Goal: Task Accomplishment & Management: Complete application form

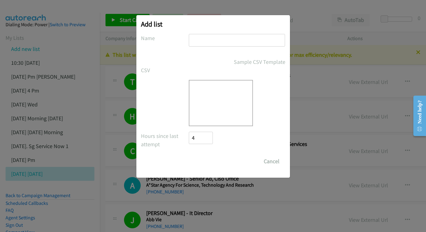
scroll to position [6916, 0]
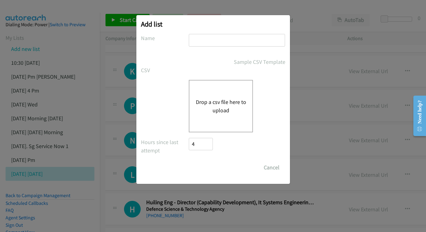
click at [224, 38] on input "text" at bounding box center [237, 40] width 96 height 13
type input "28 PM"
click at [196, 107] on div "Drop a csv file here to upload" at bounding box center [221, 106] width 64 height 52
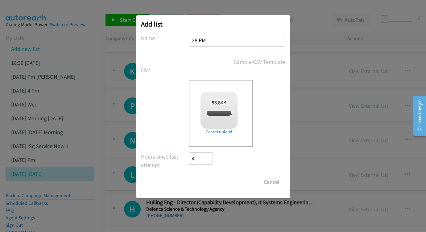
checkbox input "true"
click at [211, 182] on input "Save List" at bounding box center [205, 182] width 32 height 12
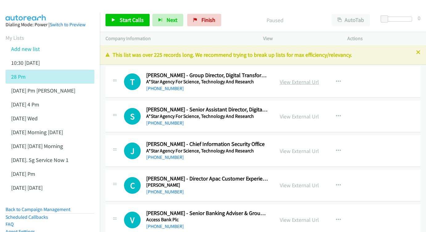
click at [303, 78] on link "View External Url" at bounding box center [299, 81] width 39 height 7
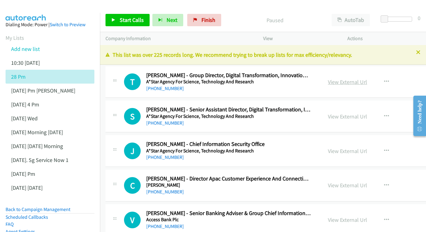
click at [360, 81] on link "View External Url" at bounding box center [347, 81] width 39 height 7
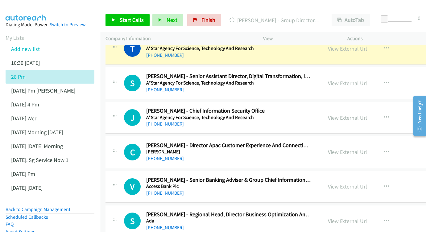
scroll to position [35, 0]
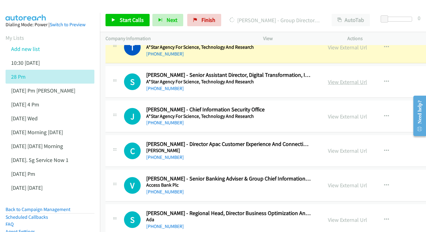
click at [367, 80] on link "View External Url" at bounding box center [347, 81] width 39 height 7
click at [359, 113] on link "View External Url" at bounding box center [347, 116] width 39 height 7
click at [367, 148] on link "View External Url" at bounding box center [347, 150] width 39 height 7
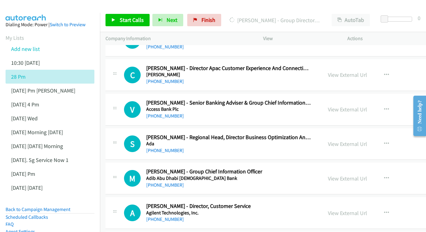
scroll to position [148, 0]
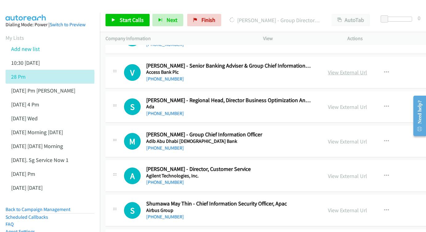
click at [364, 69] on link "View External Url" at bounding box center [347, 72] width 39 height 7
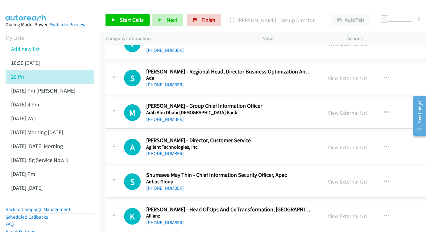
scroll to position [185, 0]
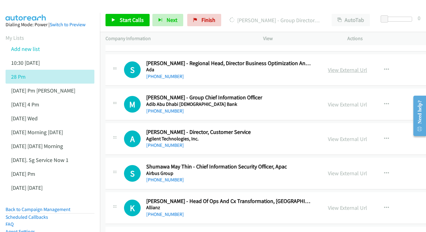
click at [367, 66] on link "View External Url" at bounding box center [347, 69] width 39 height 7
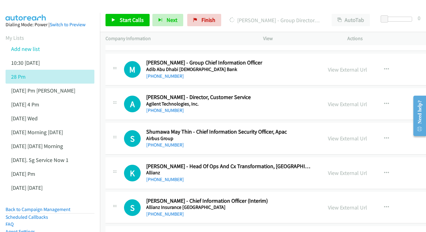
scroll to position [220, 0]
click at [367, 66] on link "View External Url" at bounding box center [347, 69] width 39 height 7
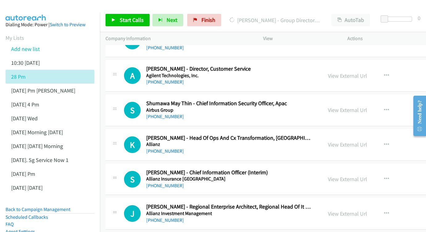
scroll to position [248, 0]
click at [354, 72] on link "View External Url" at bounding box center [347, 75] width 39 height 7
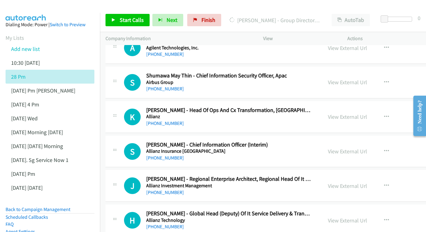
scroll to position [281, 0]
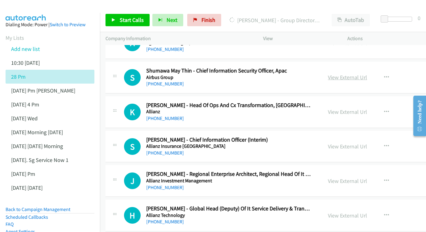
click at [352, 74] on link "View External Url" at bounding box center [347, 77] width 39 height 7
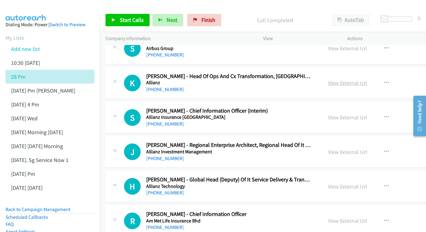
scroll to position [315, 0]
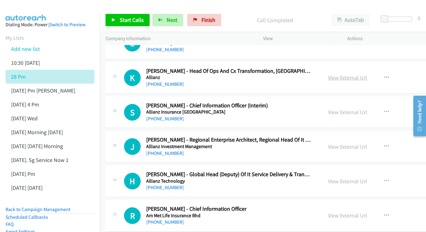
click at [367, 74] on link "View External Url" at bounding box center [347, 77] width 39 height 7
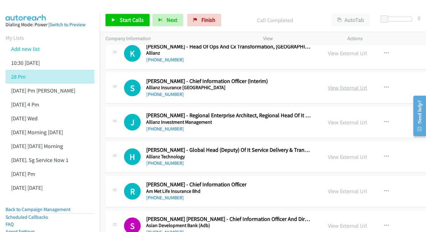
scroll to position [340, 0]
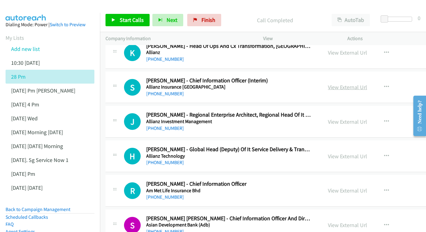
click at [367, 84] on link "View External Url" at bounding box center [347, 87] width 39 height 7
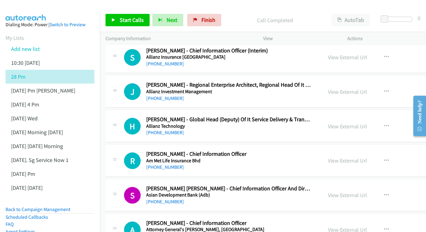
scroll to position [370, 0]
click at [367, 88] on link "View External Url" at bounding box center [347, 91] width 39 height 7
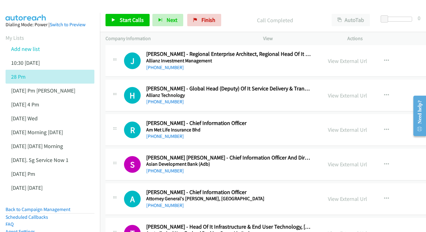
scroll to position [402, 0]
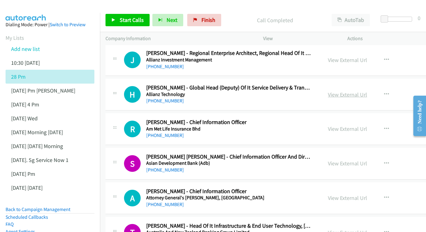
click at [364, 91] on link "View External Url" at bounding box center [347, 94] width 39 height 7
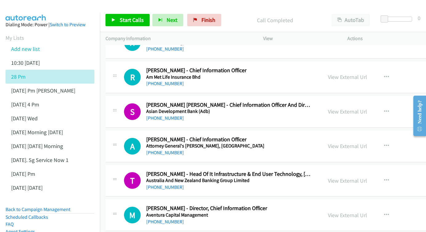
scroll to position [457, 0]
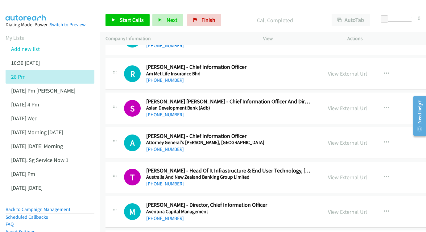
click at [363, 70] on link "View External Url" at bounding box center [347, 73] width 39 height 7
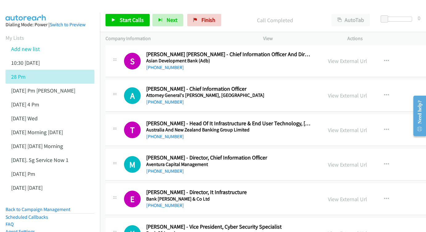
scroll to position [517, 0]
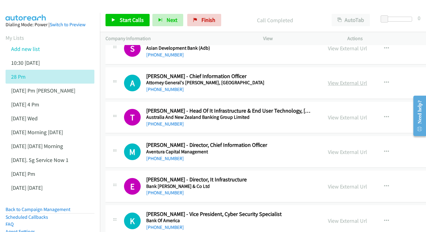
click at [352, 79] on link "View External Url" at bounding box center [347, 82] width 39 height 7
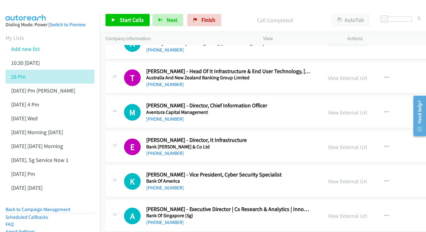
scroll to position [578, 0]
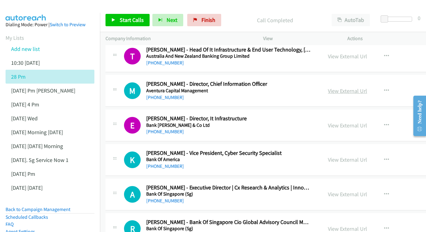
click at [367, 87] on link "View External Url" at bounding box center [347, 90] width 39 height 7
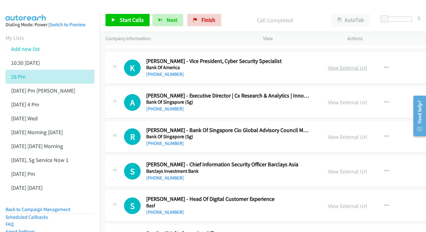
scroll to position [665, 0]
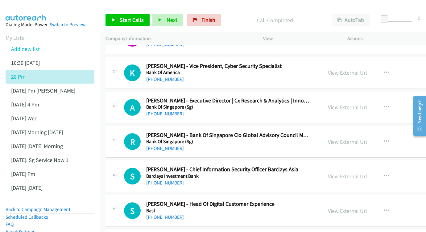
click at [367, 69] on link "View External Url" at bounding box center [347, 72] width 39 height 7
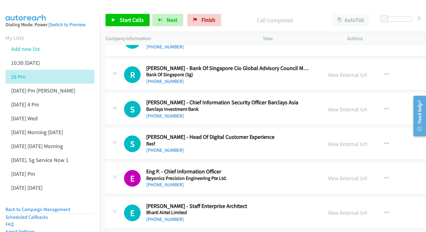
scroll to position [756, 0]
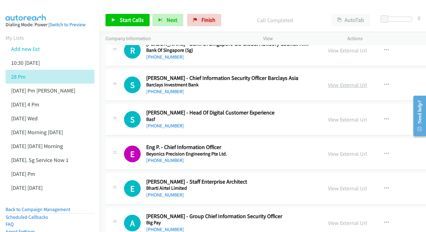
click at [356, 82] on link "View External Url" at bounding box center [347, 85] width 39 height 7
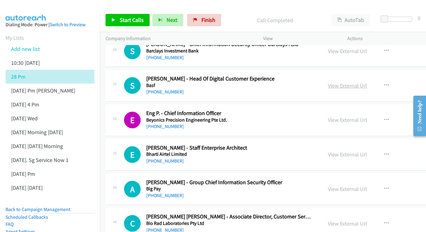
click at [354, 82] on link "View External Url" at bounding box center [347, 85] width 39 height 7
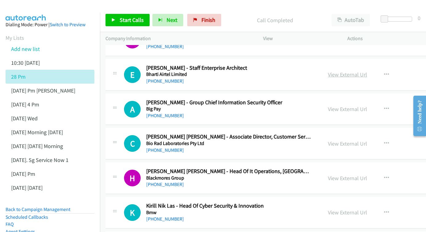
scroll to position [894, 0]
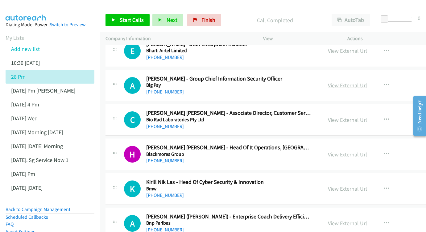
click at [364, 82] on link "View External Url" at bounding box center [347, 85] width 39 height 7
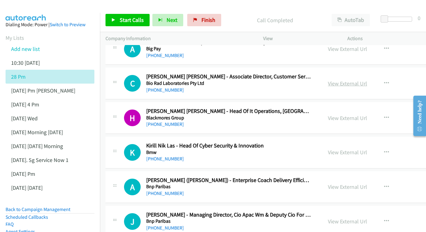
click at [357, 80] on link "View External Url" at bounding box center [347, 83] width 39 height 7
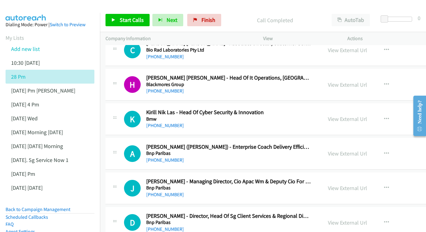
scroll to position [964, 0]
click at [367, 81] on link "View External Url" at bounding box center [347, 84] width 39 height 7
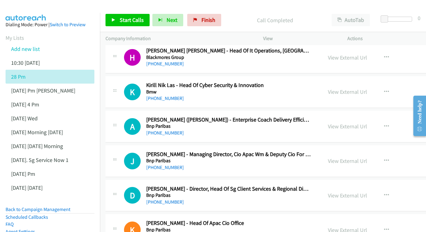
scroll to position [991, 0]
click at [366, 88] on link "View External Url" at bounding box center [347, 91] width 39 height 7
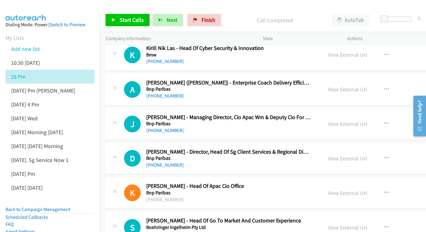
scroll to position [1068, 0]
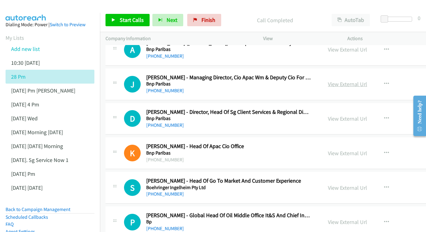
click at [358, 81] on link "View External Url" at bounding box center [347, 84] width 39 height 7
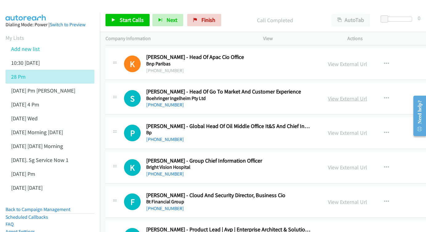
scroll to position [1159, 0]
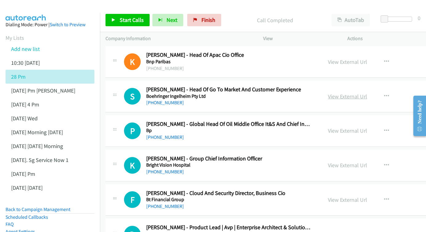
click at [358, 93] on link "View External Url" at bounding box center [347, 96] width 39 height 7
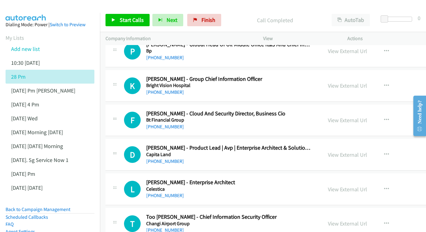
scroll to position [1241, 0]
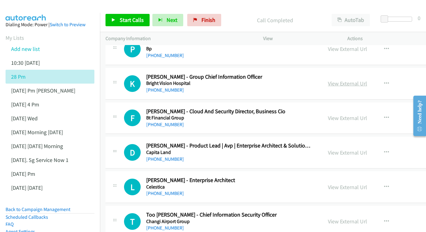
click at [359, 80] on link "View External Url" at bounding box center [347, 83] width 39 height 7
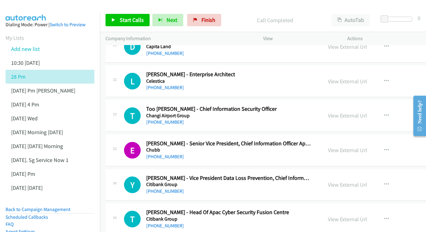
scroll to position [1348, 0]
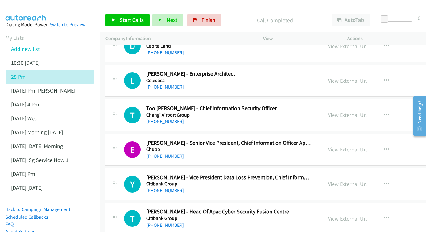
click at [360, 77] on link "View External Url" at bounding box center [347, 80] width 39 height 7
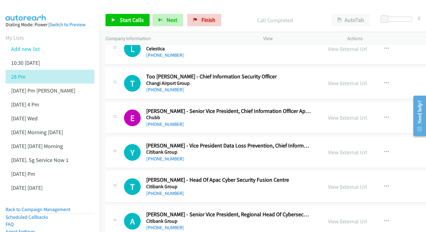
scroll to position [1381, 0]
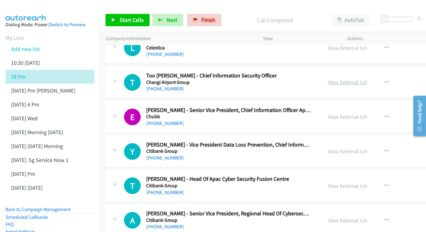
click at [367, 79] on link "View External Url" at bounding box center [347, 82] width 39 height 7
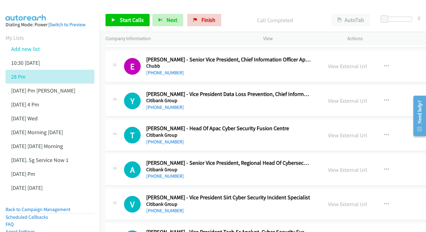
scroll to position [1441, 0]
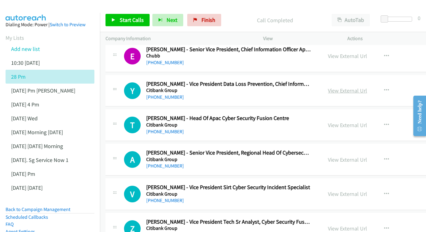
click at [367, 87] on link "View External Url" at bounding box center [347, 90] width 39 height 7
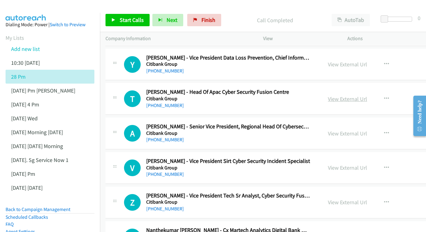
scroll to position [1468, 0]
click at [367, 95] on link "View External Url" at bounding box center [347, 98] width 39 height 7
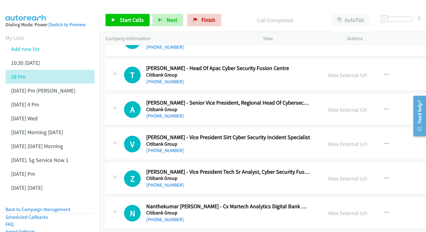
scroll to position [1501, 0]
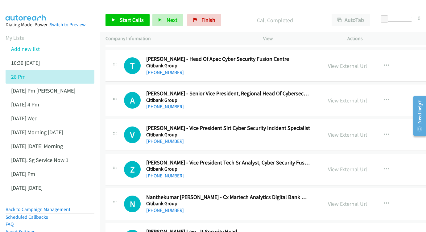
click at [357, 97] on link "View External Url" at bounding box center [347, 100] width 39 height 7
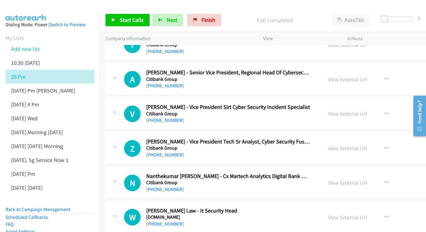
scroll to position [1525, 0]
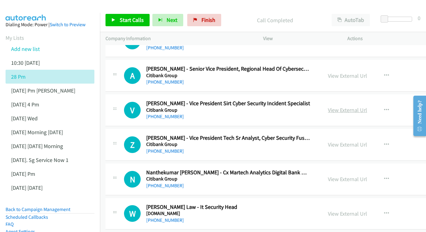
click at [367, 107] on link "View External Url" at bounding box center [347, 110] width 39 height 7
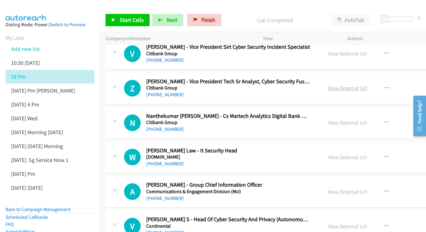
scroll to position [1579, 0]
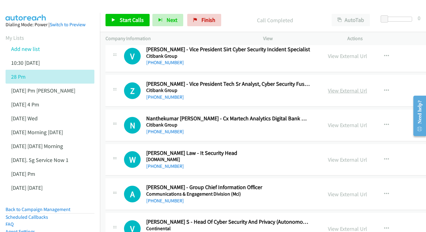
click at [362, 87] on link "View External Url" at bounding box center [347, 90] width 39 height 7
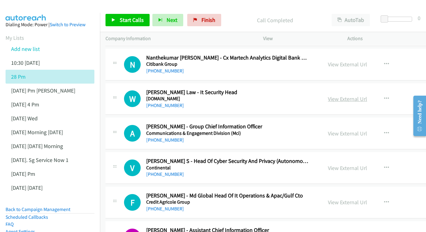
scroll to position [1641, 0]
click at [363, 95] on link "View External Url" at bounding box center [347, 98] width 39 height 7
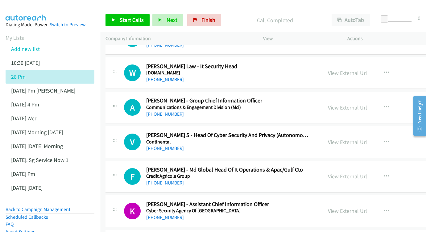
scroll to position [1669, 0]
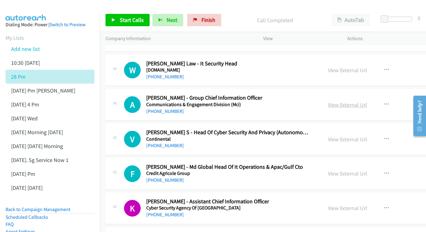
click at [367, 101] on link "View External Url" at bounding box center [347, 104] width 39 height 7
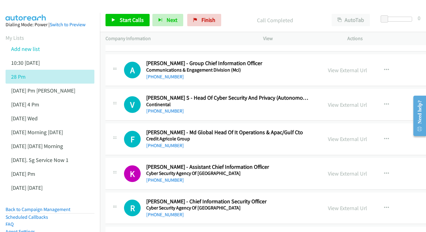
click at [346, 94] on div "View External Url View External Url Schedule/Manage Callback Start Calls Here R…" at bounding box center [380, 104] width 114 height 20
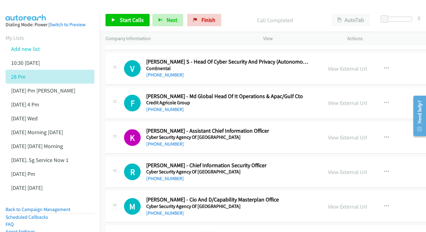
scroll to position [1757, 0]
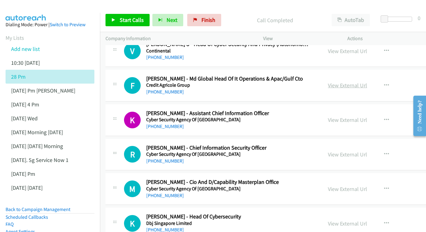
click at [367, 82] on link "View External Url" at bounding box center [347, 85] width 39 height 7
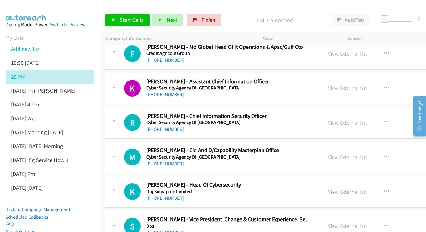
scroll to position [1818, 0]
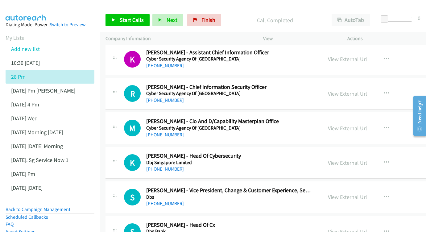
click at [367, 90] on link "View External Url" at bounding box center [347, 93] width 39 height 7
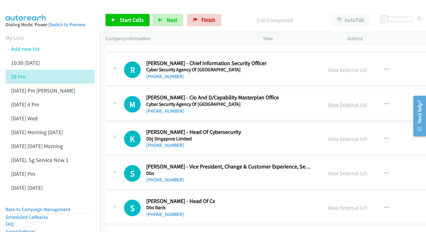
click at [367, 101] on link "View External Url" at bounding box center [347, 104] width 39 height 7
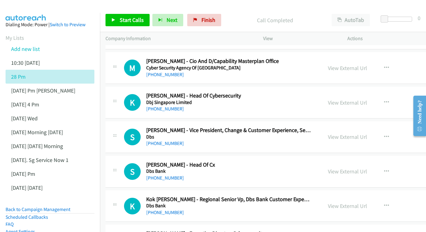
scroll to position [1879, 0]
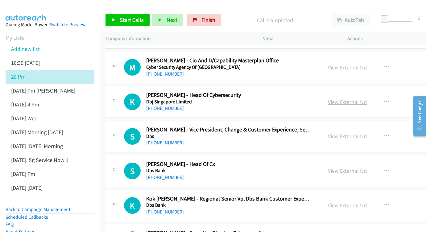
click at [358, 98] on link "View External Url" at bounding box center [347, 101] width 39 height 7
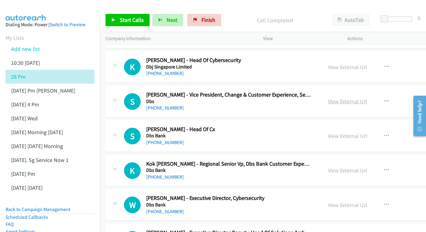
click at [358, 98] on link "View External Url" at bounding box center [347, 101] width 39 height 7
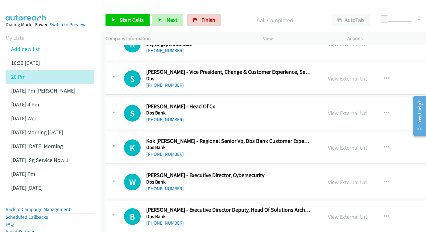
scroll to position [1943, 0]
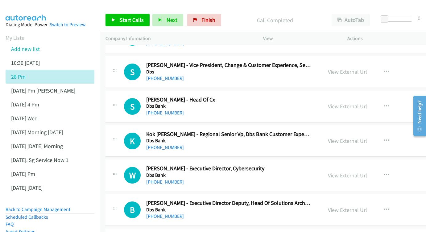
click at [367, 96] on div "View External Url View External Url Schedule/Manage Callback Start Calls Here R…" at bounding box center [380, 106] width 114 height 20
click at [363, 103] on link "View External Url" at bounding box center [347, 106] width 39 height 7
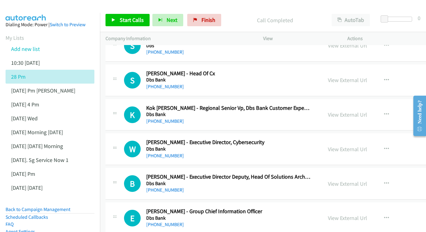
scroll to position [1979, 0]
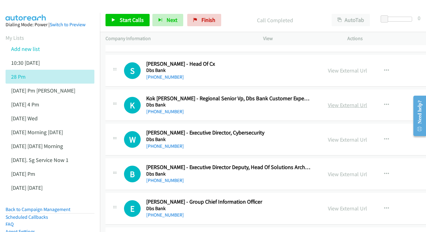
click at [365, 102] on link "View External Url" at bounding box center [347, 105] width 39 height 7
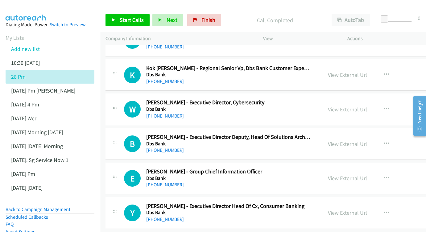
scroll to position [2011, 0]
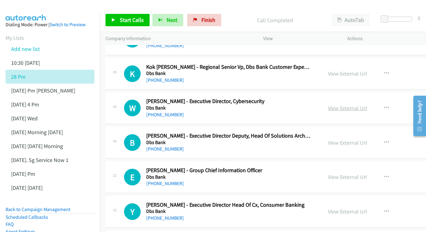
click at [367, 105] on link "View External Url" at bounding box center [347, 108] width 39 height 7
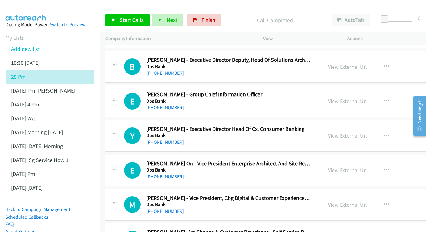
scroll to position [2088, 0]
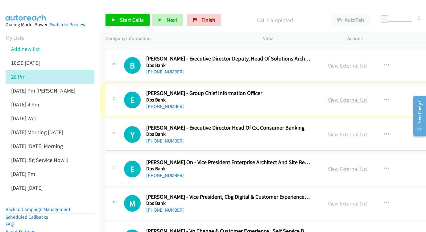
click at [363, 96] on link "View External Url" at bounding box center [347, 99] width 39 height 7
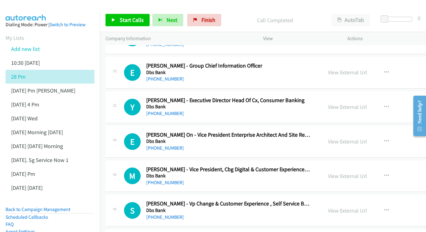
scroll to position [2125, 0]
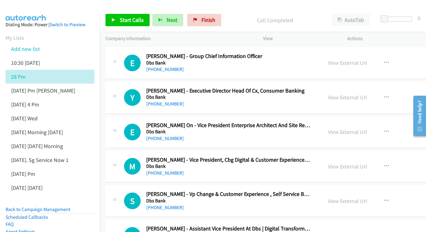
click at [371, 87] on div "View External Url View External Url Schedule/Manage Callback Start Calls Here R…" at bounding box center [380, 97] width 114 height 20
click at [367, 94] on link "View External Url" at bounding box center [347, 97] width 39 height 7
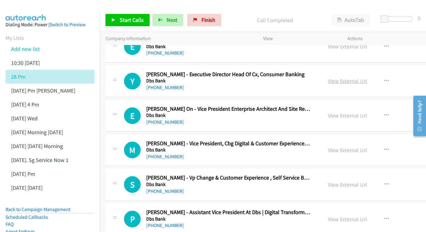
scroll to position [2143, 0]
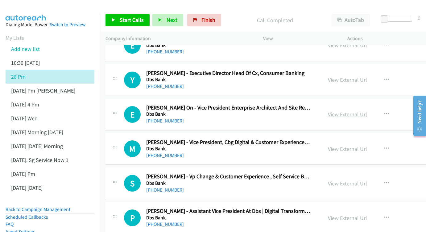
click at [367, 111] on link "View External Url" at bounding box center [347, 114] width 39 height 7
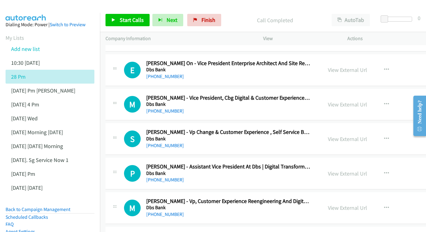
scroll to position [2188, 0]
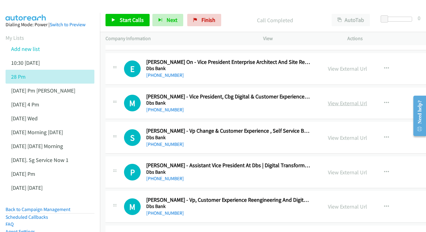
click at [367, 100] on link "View External Url" at bounding box center [347, 103] width 39 height 7
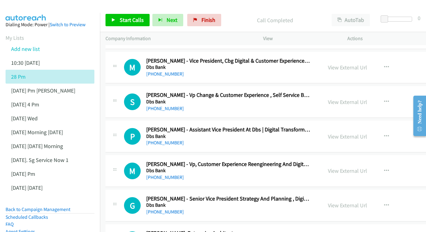
scroll to position [2223, 0]
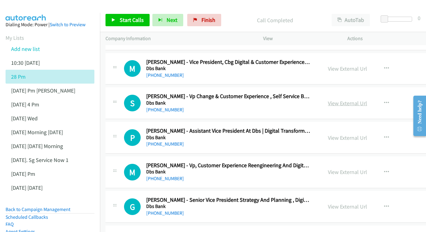
click at [360, 100] on link "View External Url" at bounding box center [347, 103] width 39 height 7
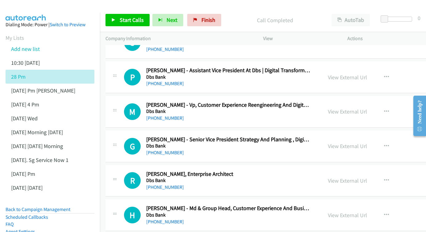
scroll to position [2285, 0]
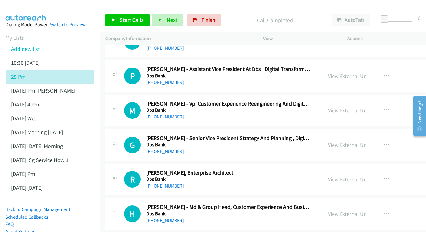
click at [355, 106] on div "View External Url" at bounding box center [347, 110] width 39 height 8
click at [353, 107] on link "View External Url" at bounding box center [347, 110] width 39 height 7
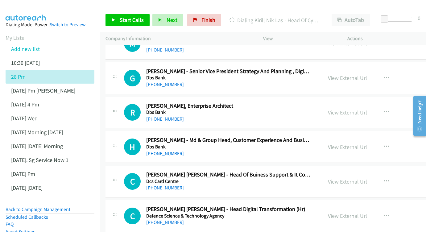
scroll to position [2362, 0]
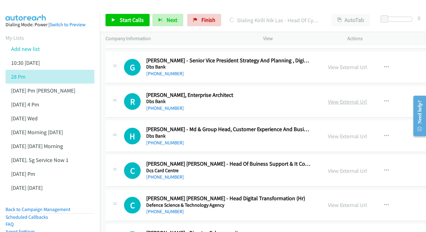
click at [357, 98] on link "View External Url" at bounding box center [347, 101] width 39 height 7
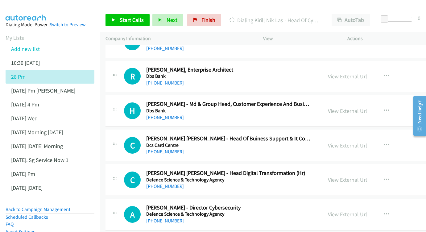
scroll to position [2389, 0]
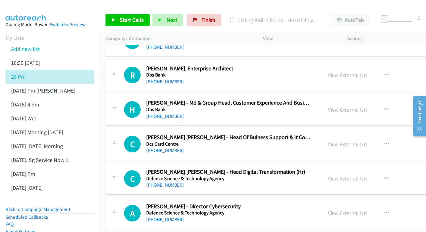
click at [354, 99] on div "View External Url View External Url Schedule/Manage Callback Start Calls Here R…" at bounding box center [380, 109] width 114 height 20
click at [367, 106] on link "View External Url" at bounding box center [347, 109] width 39 height 7
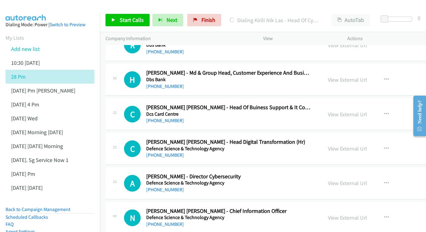
scroll to position [2420, 0]
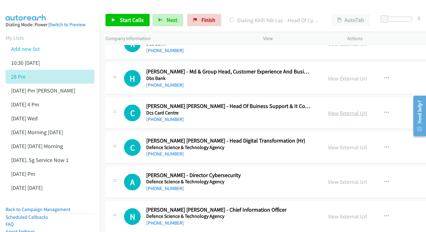
click at [367, 110] on link "View External Url" at bounding box center [347, 113] width 39 height 7
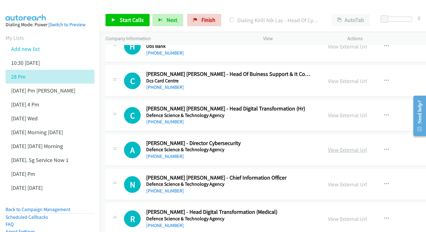
scroll to position [2462, 0]
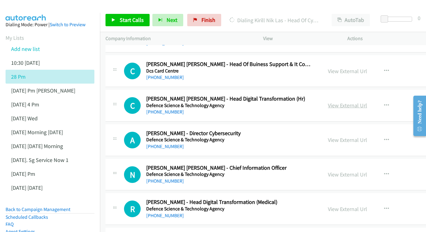
click at [367, 102] on link "View External Url" at bounding box center [347, 105] width 39 height 7
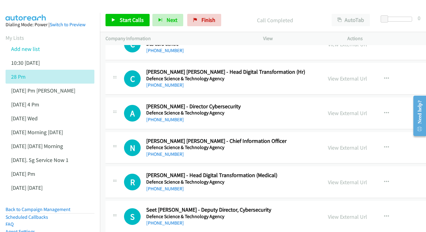
scroll to position [2501, 0]
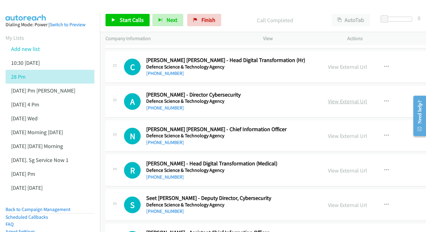
click at [363, 98] on link "View External Url" at bounding box center [347, 101] width 39 height 7
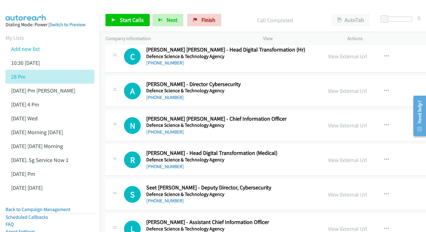
scroll to position [2523, 0]
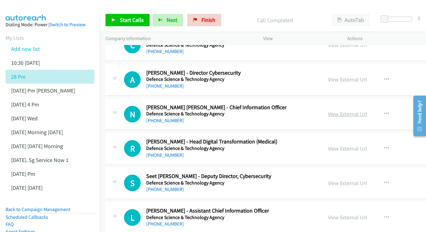
click at [366, 111] on link "View External Url" at bounding box center [347, 114] width 39 height 7
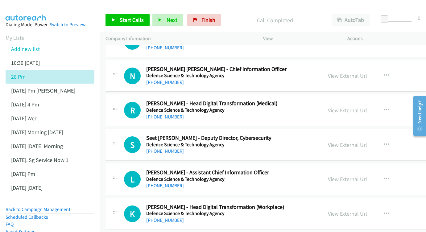
scroll to position [2562, 0]
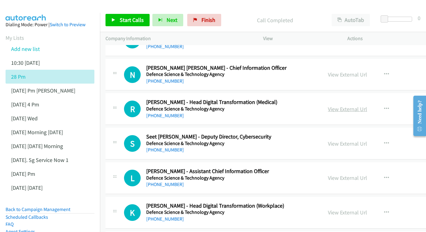
click at [360, 106] on link "View External Url" at bounding box center [347, 109] width 39 height 7
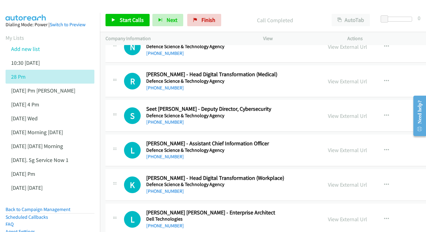
scroll to position [2591, 0]
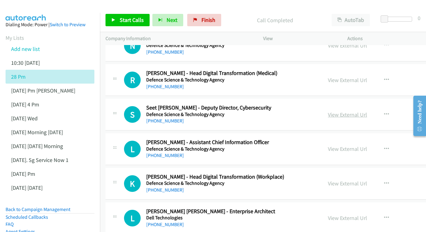
click at [362, 111] on link "View External Url" at bounding box center [347, 114] width 39 height 7
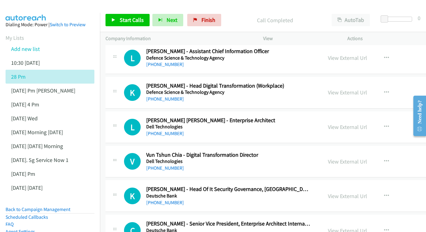
scroll to position [2691, 0]
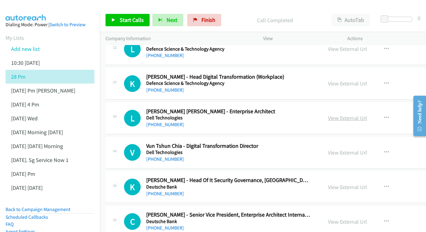
click at [367, 115] on link "View External Url" at bounding box center [347, 118] width 39 height 7
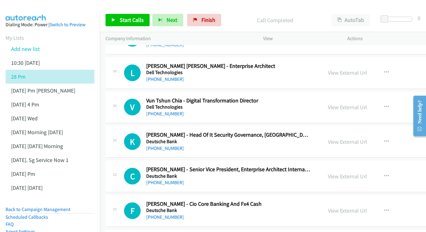
scroll to position [2735, 0]
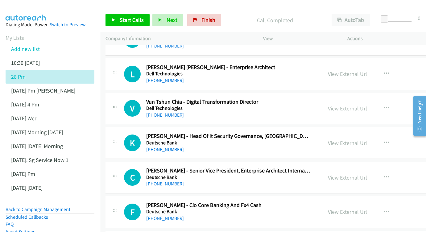
click at [360, 105] on link "View External Url" at bounding box center [347, 108] width 39 height 7
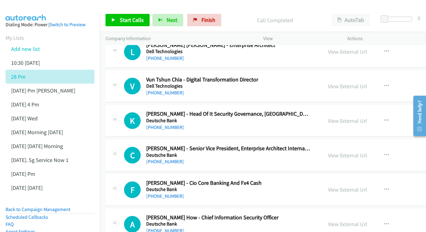
scroll to position [2759, 0]
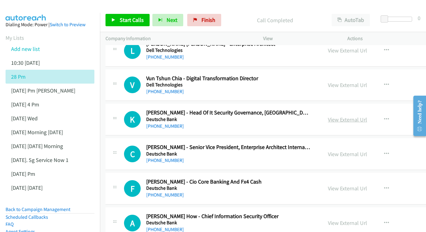
click at [367, 116] on link "View External Url" at bounding box center [347, 119] width 39 height 7
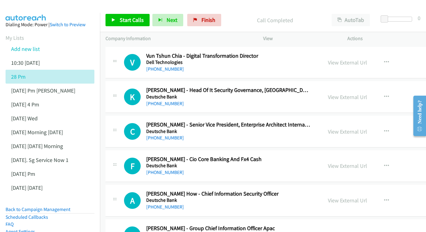
scroll to position [2783, 0]
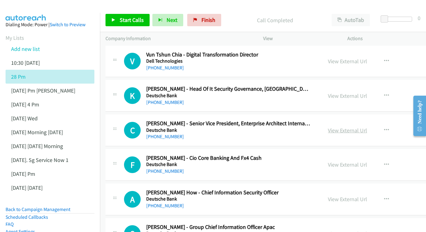
click at [365, 127] on link "View External Url" at bounding box center [347, 130] width 39 height 7
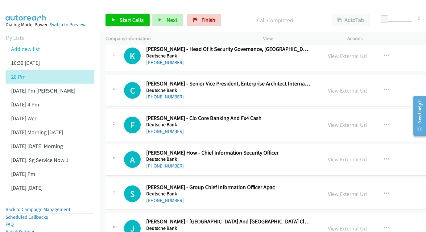
scroll to position [2833, 0]
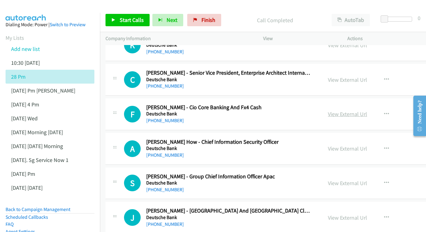
click at [362, 111] on link "View External Url" at bounding box center [347, 114] width 39 height 7
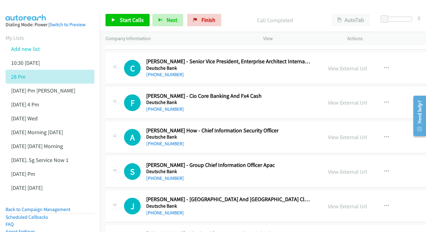
scroll to position [2856, 0]
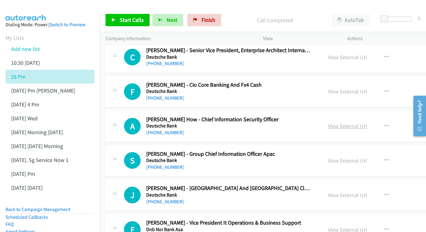
click at [367, 123] on link "View External Url" at bounding box center [347, 126] width 39 height 7
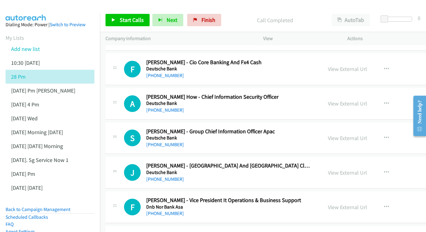
scroll to position [2888, 0]
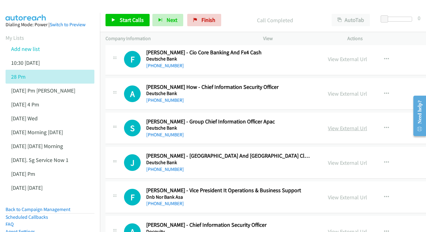
click at [367, 125] on link "View External Url" at bounding box center [347, 128] width 39 height 7
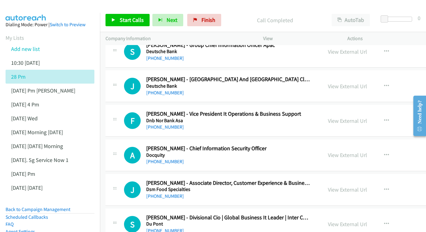
scroll to position [2966, 0]
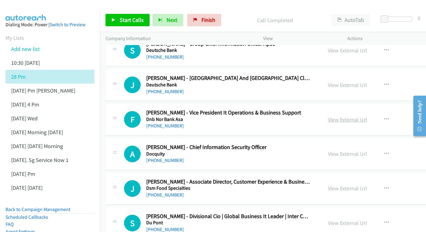
click at [359, 116] on link "View External Url" at bounding box center [347, 119] width 39 height 7
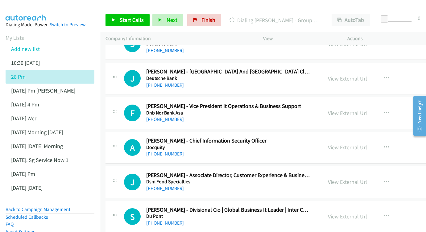
scroll to position [2989, 0]
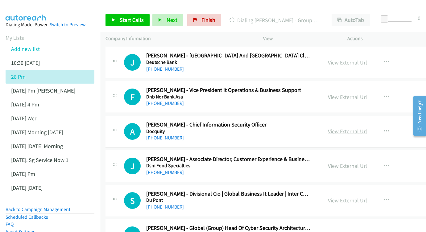
click at [361, 128] on link "View External Url" at bounding box center [347, 131] width 39 height 7
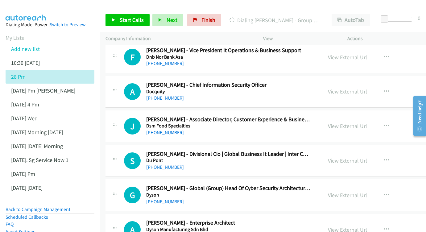
scroll to position [3030, 0]
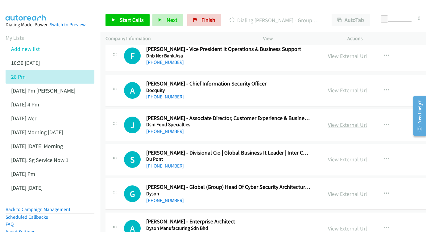
click at [367, 121] on link "View External Url" at bounding box center [347, 124] width 39 height 7
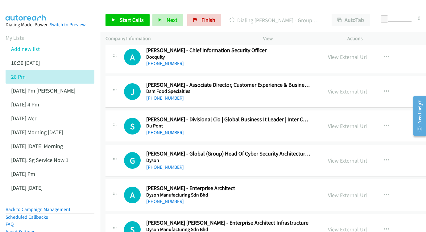
scroll to position [3073, 0]
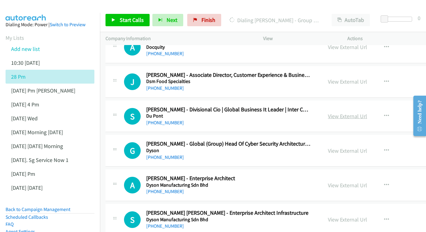
click at [367, 112] on div "View External Url" at bounding box center [347, 116] width 39 height 8
click at [364, 101] on div "S Callback Scheduled Snehath Dias - Divisional Cio | Global Business It Leader …" at bounding box center [312, 117] width 412 height 32
click at [367, 113] on link "View External Url" at bounding box center [347, 116] width 39 height 7
click at [36, 48] on link "Add new list" at bounding box center [25, 48] width 29 height 7
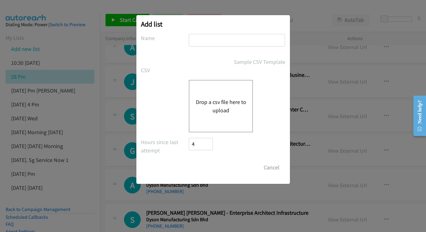
click at [223, 38] on input "text" at bounding box center [237, 40] width 96 height 13
type input "AUG 28 - 2PM"
click at [208, 115] on div "Drop a csv file here to upload" at bounding box center [221, 106] width 64 height 52
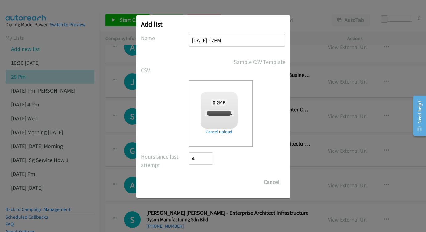
checkbox input "true"
click at [215, 185] on input "Save List" at bounding box center [205, 182] width 32 height 12
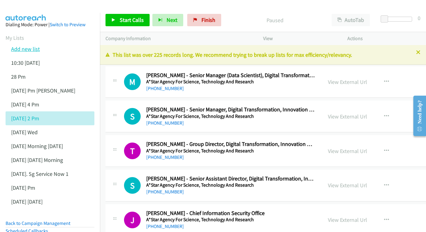
click at [26, 48] on link "Add new list" at bounding box center [25, 48] width 29 height 7
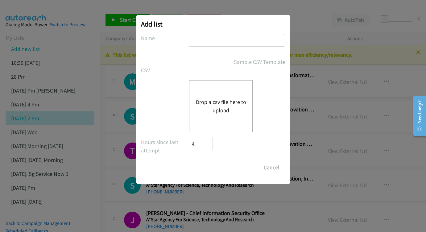
click at [240, 43] on input "text" at bounding box center [237, 40] width 96 height 13
type input "final 2pm"
click at [216, 111] on button "Drop a csv file here to upload" at bounding box center [221, 106] width 51 height 17
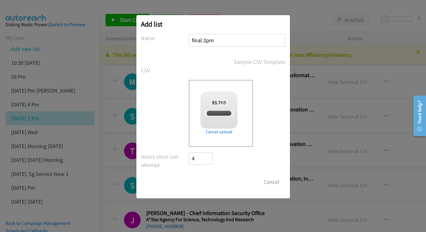
checkbox input "true"
click at [203, 182] on input "Save List" at bounding box center [205, 182] width 32 height 12
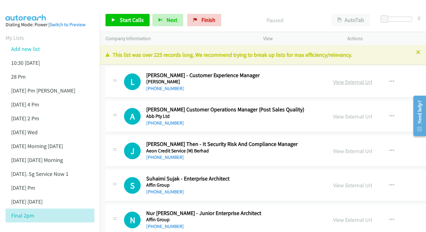
click at [336, 81] on link "View External Url" at bounding box center [352, 81] width 39 height 7
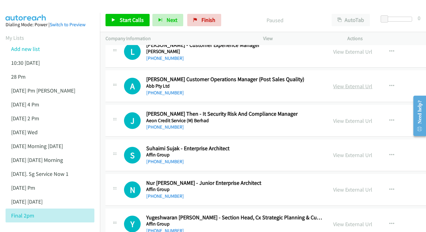
scroll to position [31, 0]
click at [333, 82] on div "View External Url" at bounding box center [352, 86] width 39 height 8
click at [332, 92] on div "View External Url View External Url Schedule/Manage Callback Start Calls Here R…" at bounding box center [386, 86] width 117 height 20
click at [333, 84] on link "View External Url" at bounding box center [352, 85] width 39 height 7
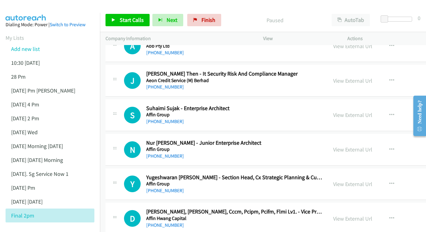
scroll to position [71, 0]
click at [333, 78] on link "View External Url" at bounding box center [352, 80] width 39 height 7
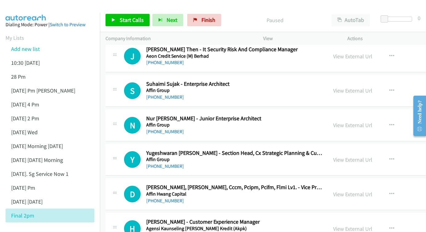
scroll to position [116, 0]
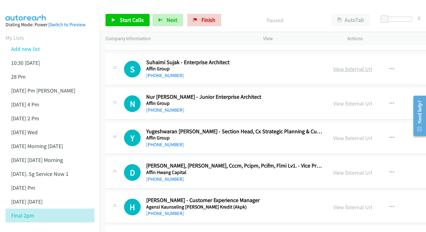
click at [334, 69] on link "View External Url" at bounding box center [352, 68] width 39 height 7
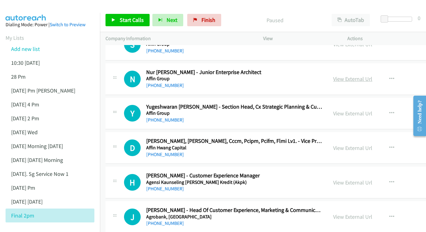
scroll to position [149, 0]
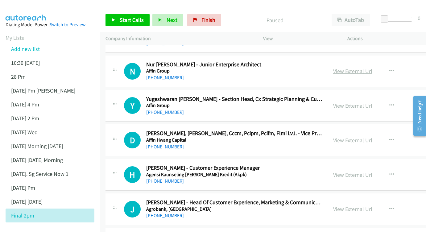
click at [333, 68] on link "View External Url" at bounding box center [352, 71] width 39 height 7
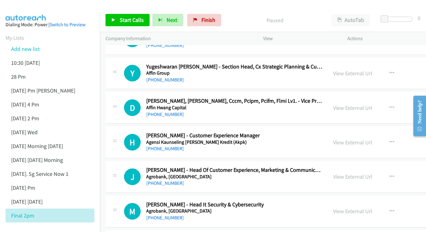
scroll to position [182, 0]
click at [340, 65] on div "View External Url View External Url Schedule/Manage Callback Start Calls Here R…" at bounding box center [386, 73] width 117 height 20
click at [333, 69] on link "View External Url" at bounding box center [352, 72] width 39 height 7
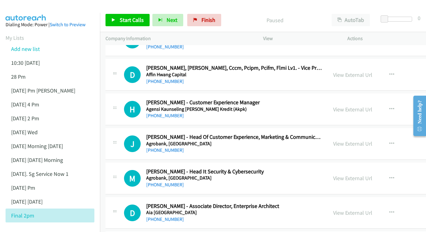
scroll to position [254, 0]
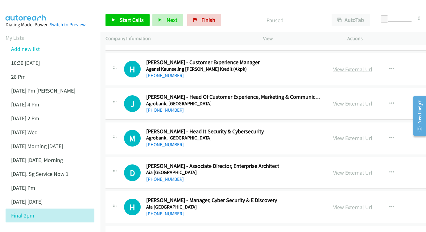
click at [333, 66] on link "View External Url" at bounding box center [352, 69] width 39 height 7
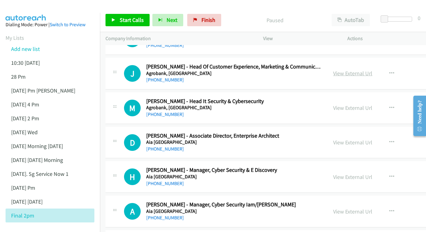
click at [333, 70] on link "View External Url" at bounding box center [352, 73] width 39 height 7
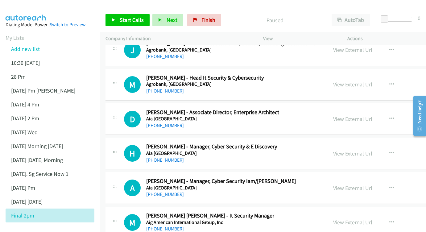
scroll to position [316, 0]
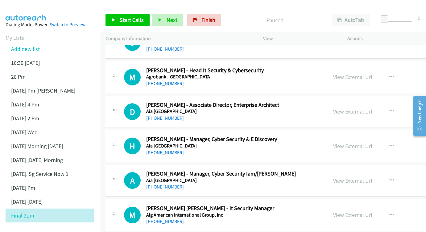
click at [328, 67] on div "View External Url View External Url Schedule/Manage Callback Start Calls Here R…" at bounding box center [386, 77] width 117 height 20
click at [333, 73] on link "View External Url" at bounding box center [352, 76] width 39 height 7
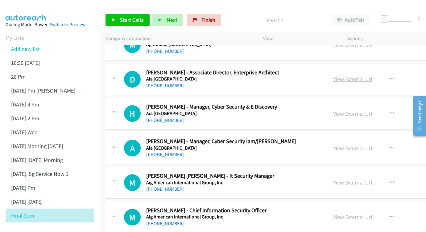
scroll to position [349, 0]
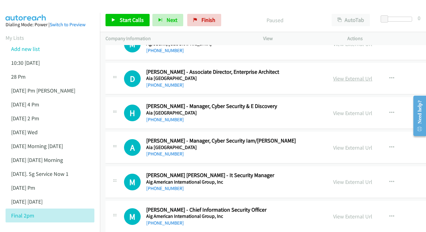
drag, startPoint x: 330, startPoint y: 78, endPoint x: 332, endPoint y: 74, distance: 4.2
click at [330, 78] on div "View External Url View External Url Schedule/Manage Callback Start Calls Here R…" at bounding box center [386, 79] width 117 height 20
click at [333, 75] on link "View External Url" at bounding box center [352, 78] width 39 height 7
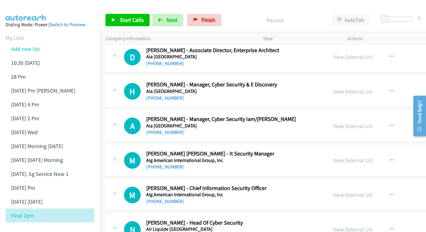
scroll to position [378, 0]
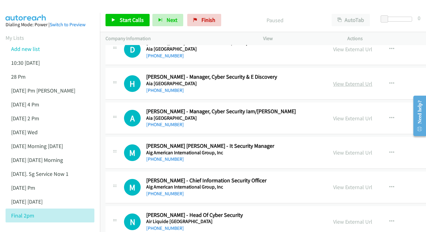
click at [337, 80] on link "View External Url" at bounding box center [352, 83] width 39 height 7
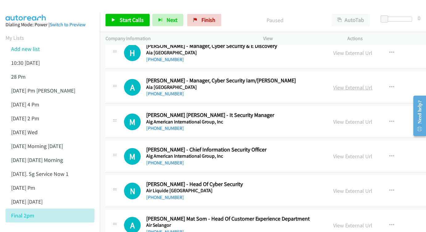
click at [339, 84] on link "View External Url" at bounding box center [352, 87] width 39 height 7
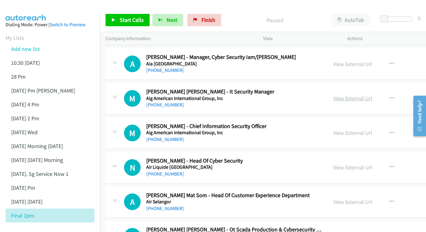
scroll to position [438, 0]
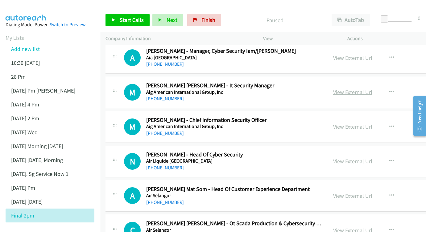
click at [333, 89] on link "View External Url" at bounding box center [352, 92] width 39 height 7
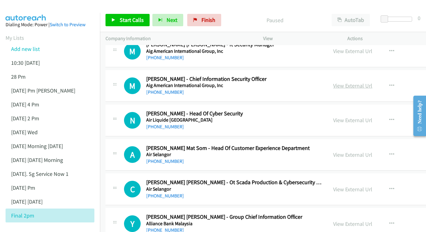
scroll to position [480, 0]
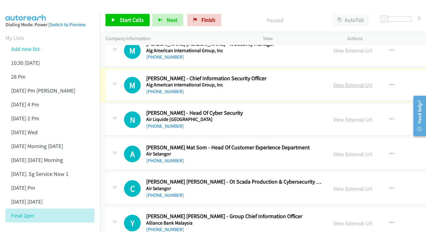
click at [333, 82] on link "View External Url" at bounding box center [352, 85] width 39 height 7
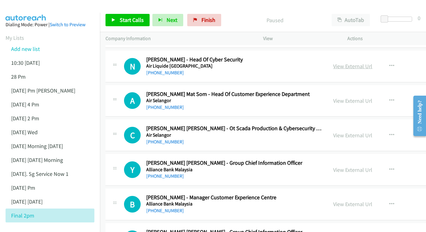
scroll to position [533, 0]
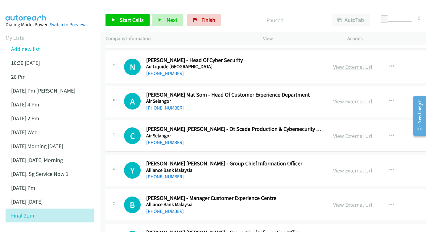
click at [333, 63] on link "View External Url" at bounding box center [352, 66] width 39 height 7
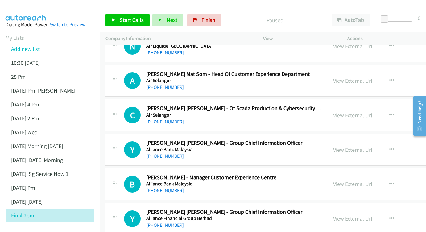
scroll to position [563, 0]
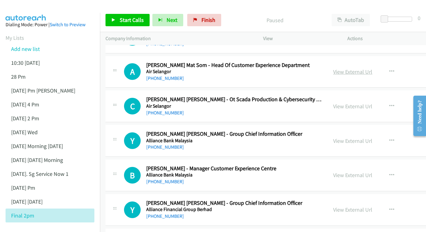
click at [339, 68] on link "View External Url" at bounding box center [352, 71] width 39 height 7
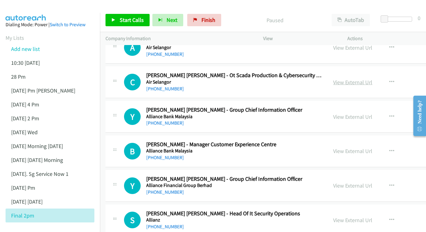
click at [333, 79] on link "View External Url" at bounding box center [352, 82] width 39 height 7
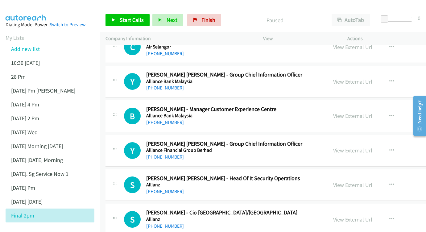
scroll to position [622, 0]
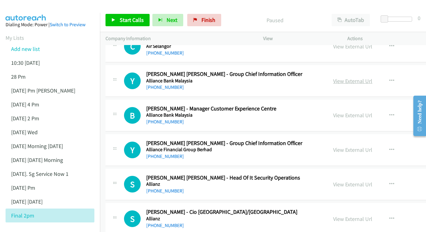
click at [333, 78] on link "View External Url" at bounding box center [352, 81] width 39 height 7
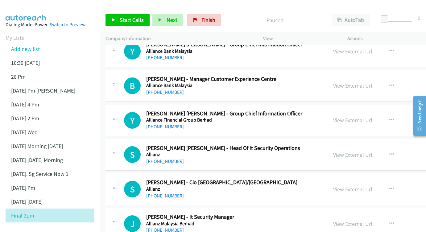
scroll to position [655, 0]
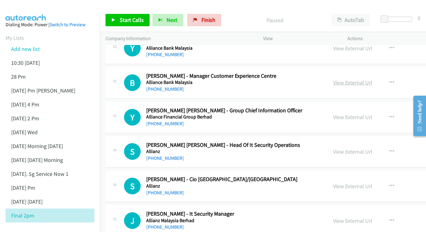
click at [344, 79] on link "View External Url" at bounding box center [352, 82] width 39 height 7
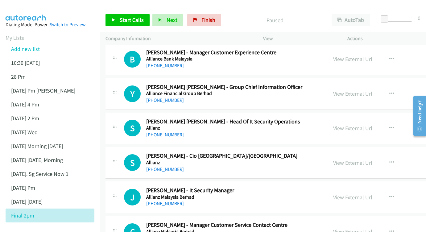
scroll to position [686, 0]
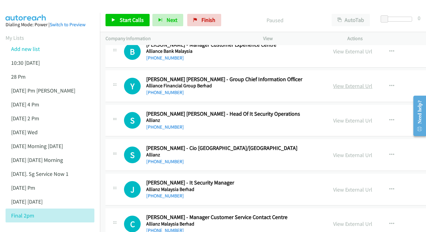
click at [333, 82] on link "View External Url" at bounding box center [352, 85] width 39 height 7
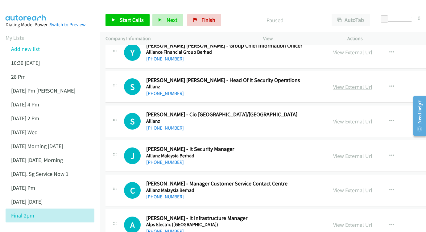
scroll to position [720, 0]
click at [333, 83] on link "View External Url" at bounding box center [352, 86] width 39 height 7
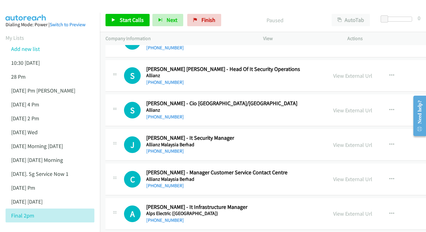
scroll to position [758, 0]
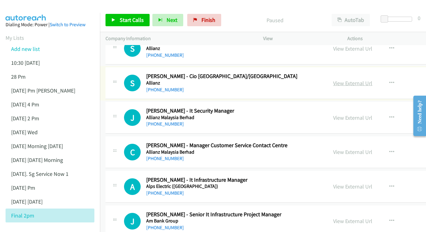
click at [333, 80] on link "View External Url" at bounding box center [352, 83] width 39 height 7
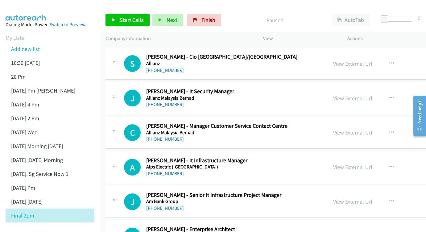
scroll to position [787, 0]
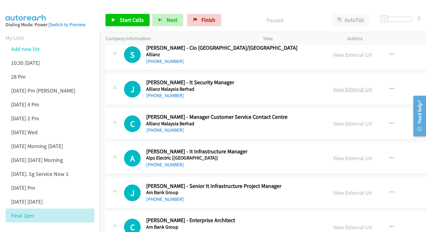
click at [333, 86] on link "View External Url" at bounding box center [352, 89] width 39 height 7
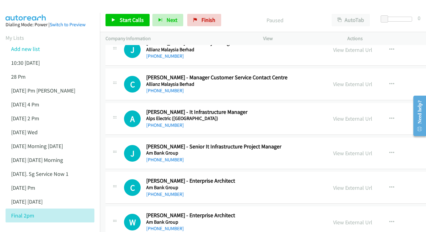
scroll to position [836, 0]
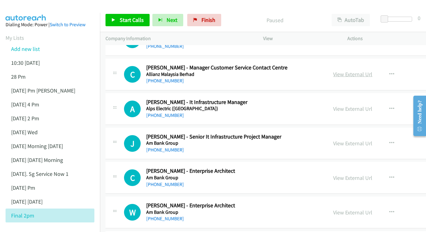
click at [333, 71] on link "View External Url" at bounding box center [352, 74] width 39 height 7
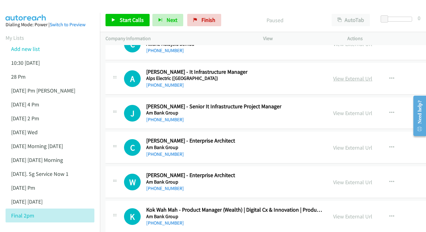
click at [333, 75] on link "View External Url" at bounding box center [352, 78] width 39 height 7
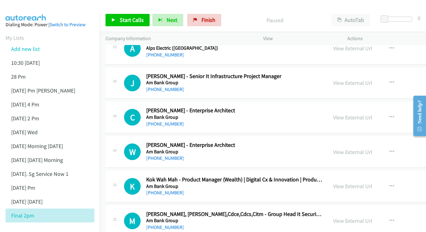
scroll to position [897, 0]
click at [333, 79] on link "View External Url" at bounding box center [352, 82] width 39 height 7
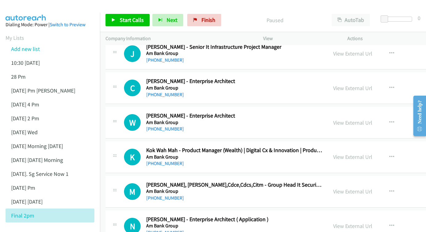
scroll to position [926, 0]
click at [333, 84] on link "View External Url" at bounding box center [352, 87] width 39 height 7
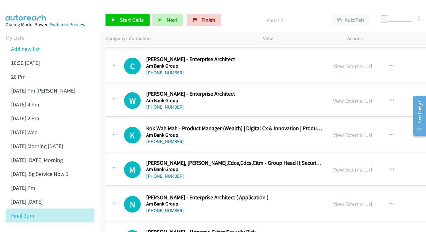
scroll to position [953, 0]
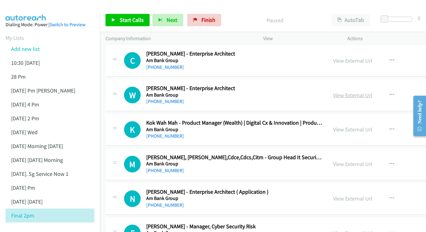
click at [333, 92] on link "View External Url" at bounding box center [352, 95] width 39 height 7
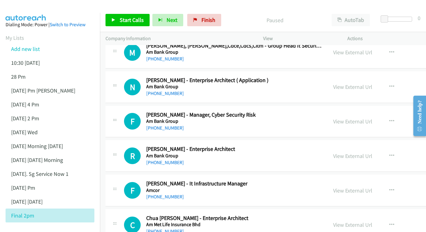
scroll to position [1080, 0]
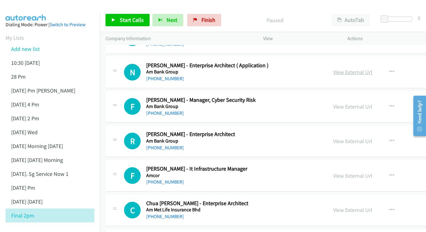
drag, startPoint x: 331, startPoint y: 58, endPoint x: 334, endPoint y: 53, distance: 5.5
click at [333, 68] on div "View External Url" at bounding box center [352, 72] width 39 height 8
click at [334, 69] on link "View External Url" at bounding box center [352, 72] width 39 height 7
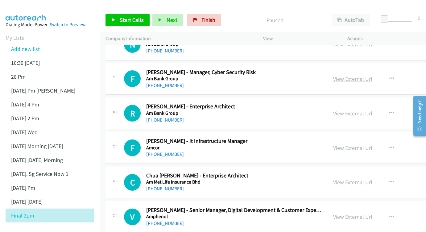
scroll to position [1107, 0]
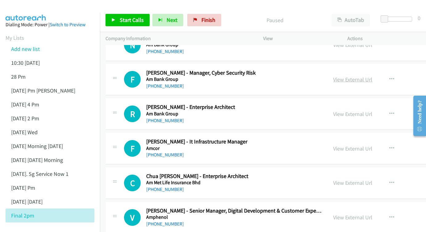
click at [333, 76] on link "View External Url" at bounding box center [352, 79] width 39 height 7
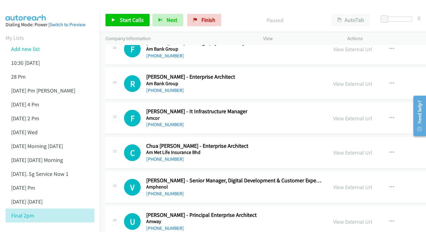
scroll to position [1140, 0]
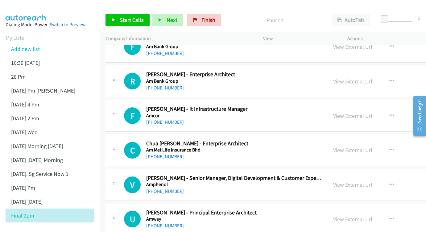
click at [339, 78] on link "View External Url" at bounding box center [352, 81] width 39 height 7
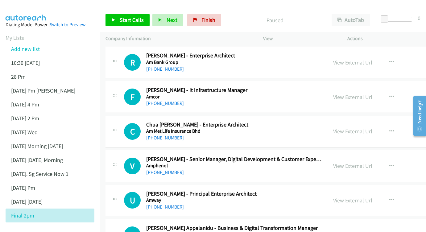
scroll to position [0, 0]
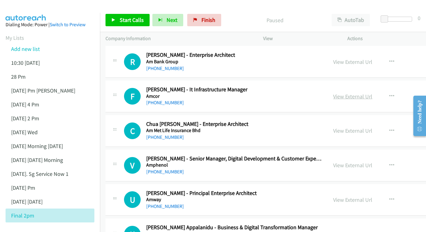
click at [333, 93] on link "View External Url" at bounding box center [352, 96] width 39 height 7
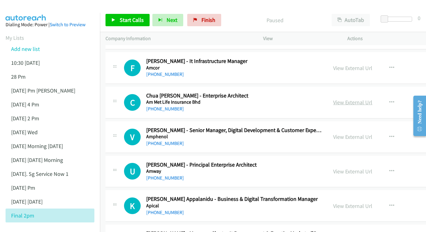
click at [333, 99] on link "View External Url" at bounding box center [352, 102] width 39 height 7
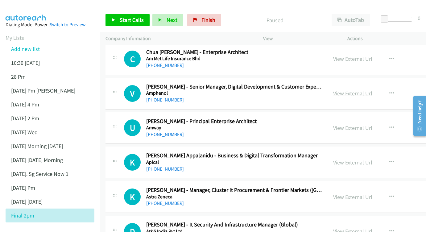
click at [333, 90] on link "View External Url" at bounding box center [352, 93] width 39 height 7
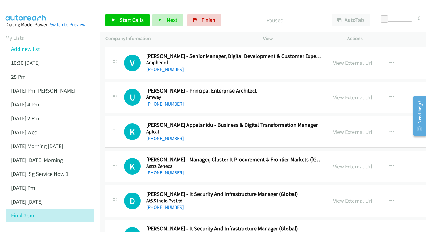
click at [333, 94] on link "View External Url" at bounding box center [352, 97] width 39 height 7
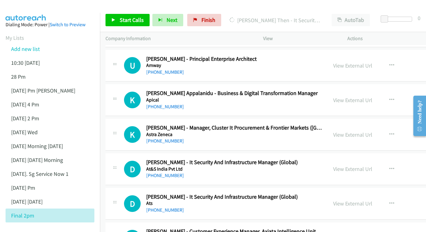
scroll to position [1305, 0]
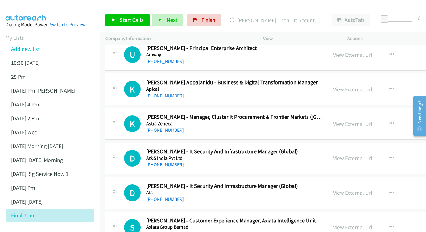
click at [336, 79] on div "View External Url View External Url Schedule/Manage Callback Start Calls Here R…" at bounding box center [386, 89] width 117 height 20
click at [333, 86] on link "View External Url" at bounding box center [352, 89] width 39 height 7
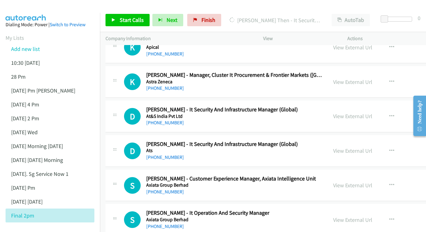
scroll to position [1348, 0]
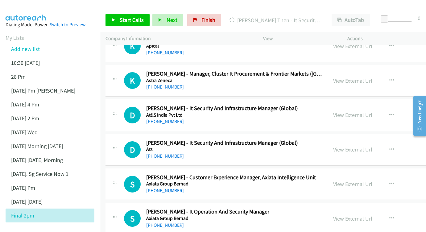
click at [333, 77] on link "View External Url" at bounding box center [352, 80] width 39 height 7
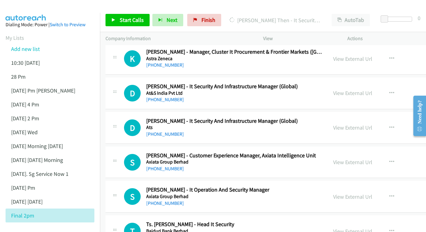
scroll to position [1371, 0]
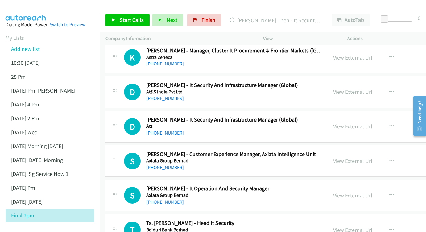
click at [333, 88] on link "View External Url" at bounding box center [352, 91] width 39 height 7
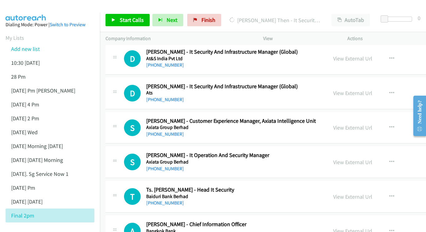
scroll to position [1406, 0]
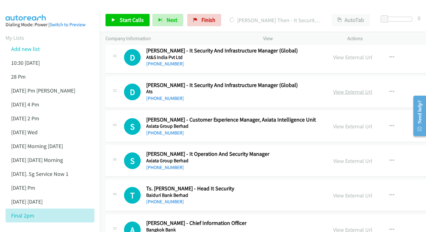
click at [337, 88] on link "View External Url" at bounding box center [352, 91] width 39 height 7
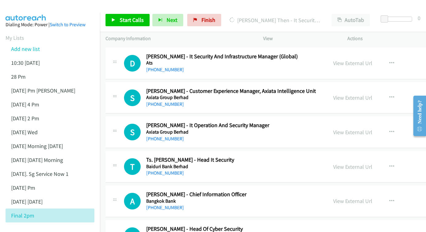
scroll to position [1435, 0]
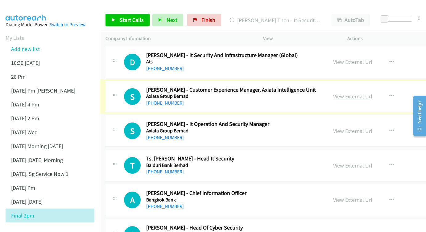
click at [333, 93] on link "View External Url" at bounding box center [352, 96] width 39 height 7
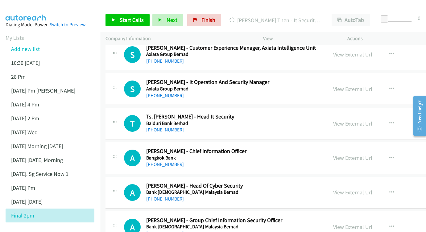
scroll to position [1479, 0]
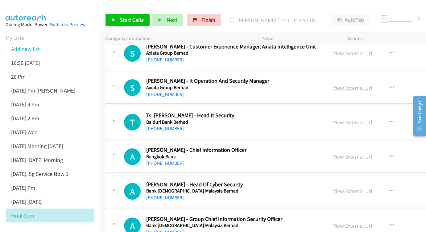
click at [333, 84] on link "View External Url" at bounding box center [352, 87] width 39 height 7
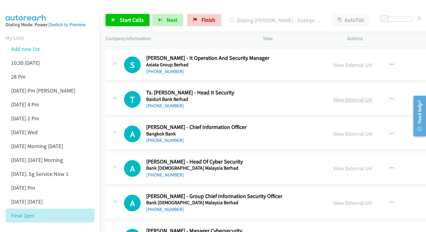
scroll to position [1513, 0]
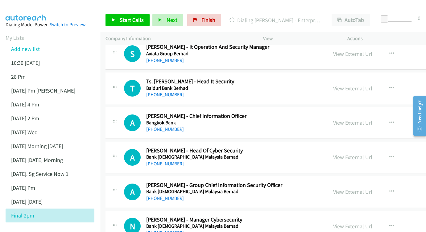
click at [333, 85] on link "View External Url" at bounding box center [352, 88] width 39 height 7
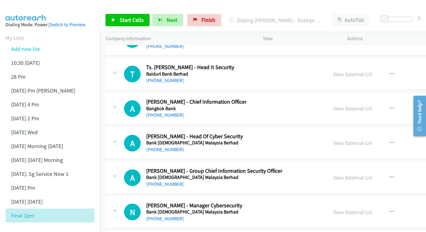
scroll to position [1531, 0]
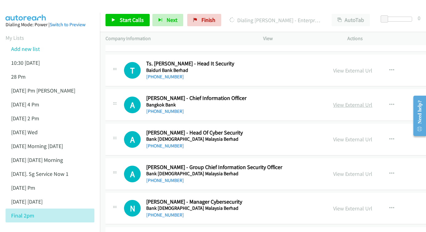
click at [342, 101] on link "View External Url" at bounding box center [352, 104] width 39 height 7
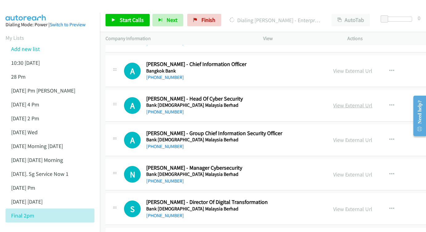
scroll to position [1566, 0]
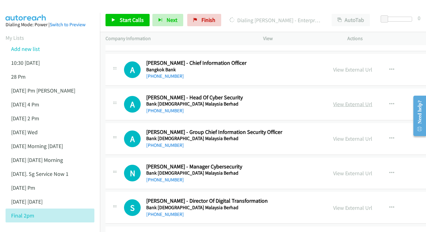
click at [340, 101] on link "View External Url" at bounding box center [352, 104] width 39 height 7
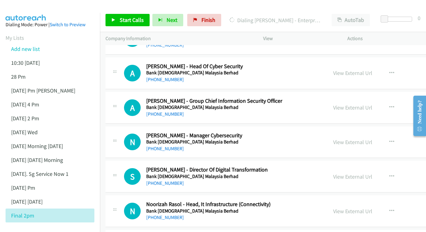
scroll to position [1598, 0]
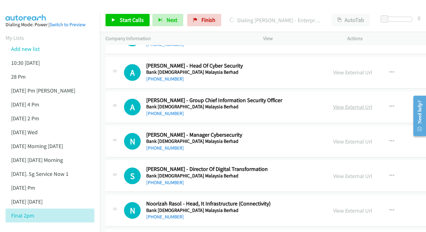
click at [333, 103] on link "View External Url" at bounding box center [352, 106] width 39 height 7
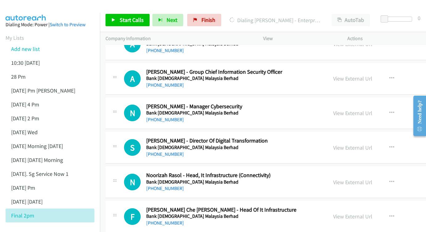
scroll to position [1633, 0]
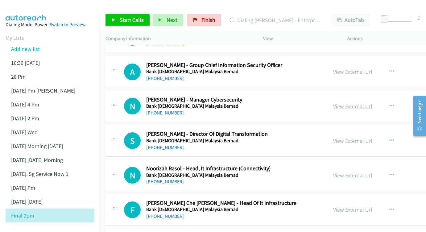
click at [337, 103] on link "View External Url" at bounding box center [352, 106] width 39 height 7
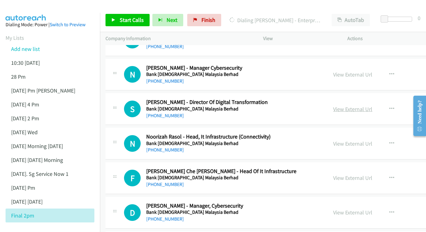
scroll to position [1665, 0]
click at [333, 106] on link "View External Url" at bounding box center [352, 109] width 39 height 7
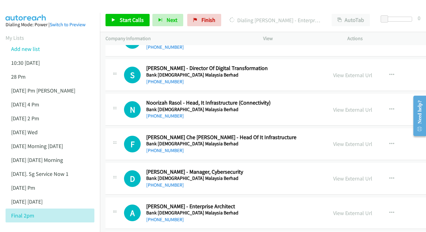
scroll to position [1709, 0]
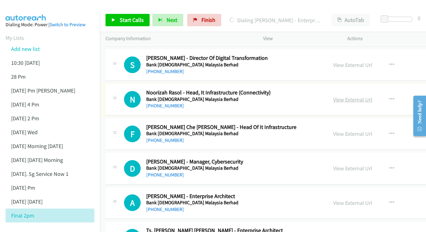
click at [333, 96] on link "View External Url" at bounding box center [352, 99] width 39 height 7
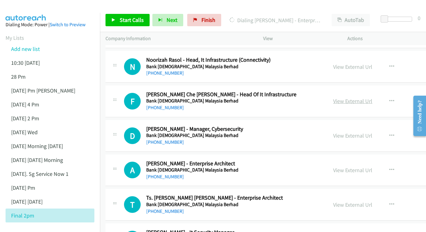
scroll to position [1742, 0]
click at [333, 97] on link "View External Url" at bounding box center [352, 100] width 39 height 7
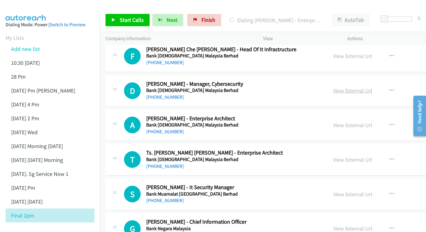
click at [333, 87] on link "View External Url" at bounding box center [352, 90] width 39 height 7
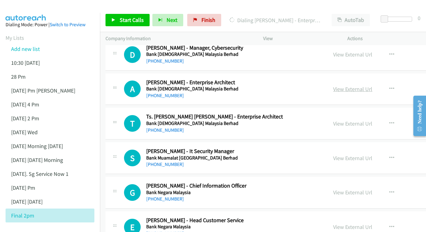
scroll to position [1818, 0]
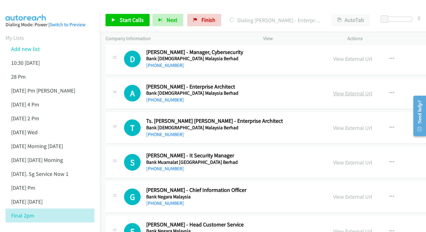
click at [333, 90] on link "View External Url" at bounding box center [352, 93] width 39 height 7
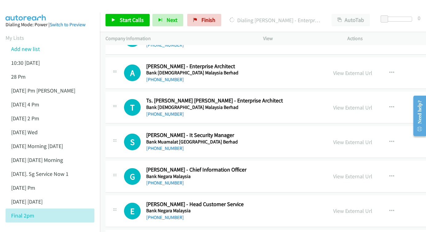
scroll to position [1841, 0]
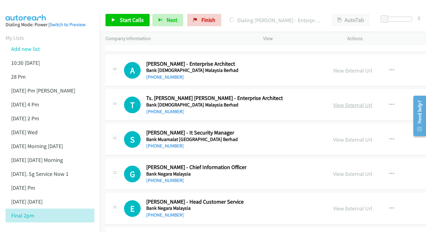
click at [333, 102] on link "View External Url" at bounding box center [352, 105] width 39 height 7
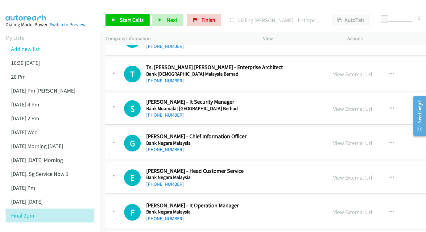
scroll to position [1877, 0]
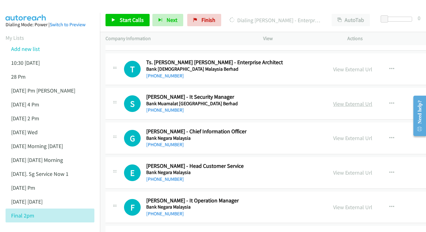
click at [333, 100] on link "View External Url" at bounding box center [352, 103] width 39 height 7
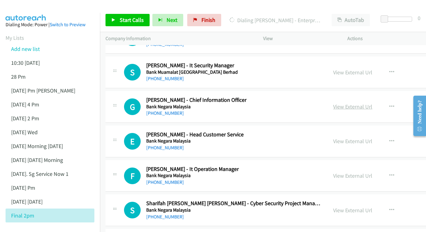
scroll to position [1909, 0]
click at [331, 96] on div "View External Url View External Url Schedule/Manage Callback Start Calls Here R…" at bounding box center [386, 106] width 117 height 20
click at [333, 103] on link "View External Url" at bounding box center [352, 106] width 39 height 7
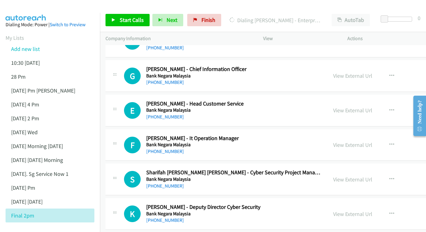
scroll to position [1948, 0]
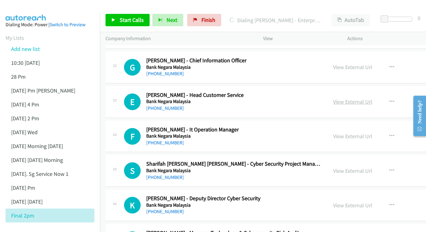
click at [337, 98] on link "View External Url" at bounding box center [352, 101] width 39 height 7
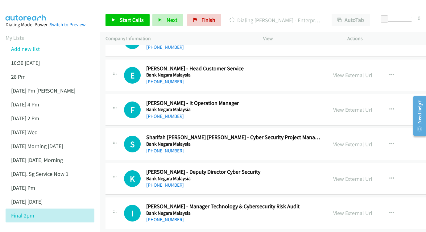
scroll to position [1979, 0]
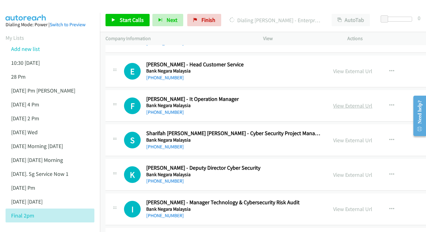
click at [341, 102] on link "View External Url" at bounding box center [352, 105] width 39 height 7
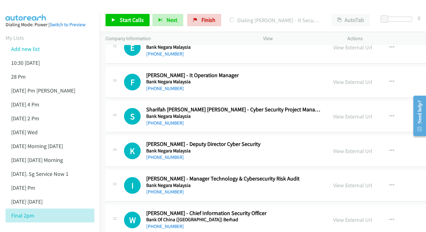
scroll to position [2004, 0]
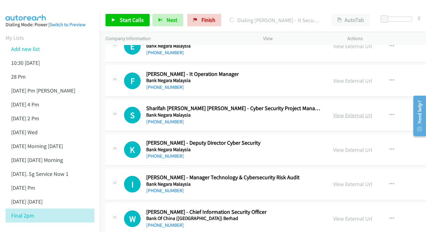
click at [333, 112] on link "View External Url" at bounding box center [352, 115] width 39 height 7
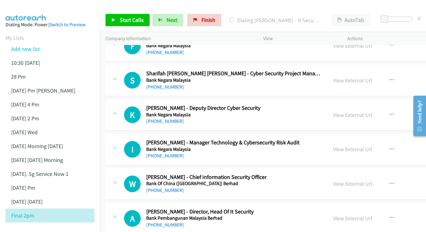
scroll to position [2040, 0]
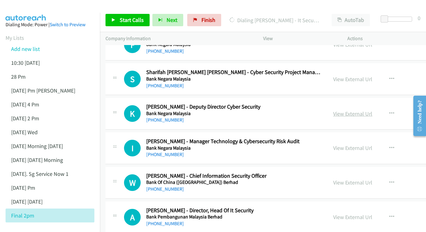
click at [341, 110] on link "View External Url" at bounding box center [352, 113] width 39 height 7
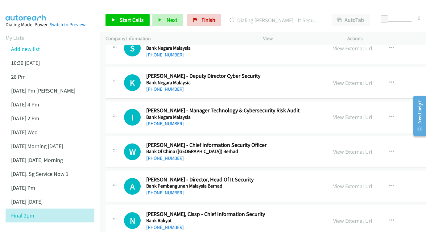
scroll to position [2081, 0]
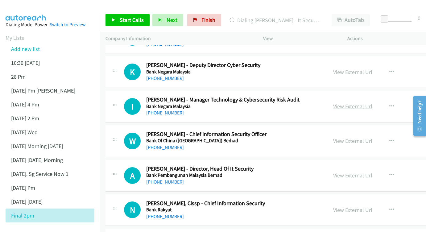
click at [333, 103] on link "View External Url" at bounding box center [352, 106] width 39 height 7
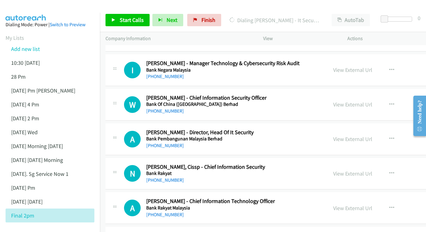
scroll to position [2119, 0]
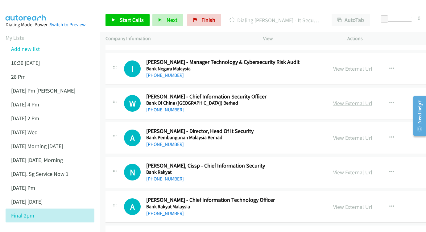
click at [333, 100] on link "View External Url" at bounding box center [352, 103] width 39 height 7
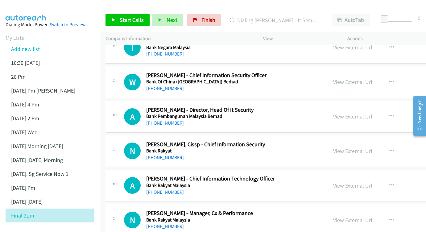
scroll to position [2142, 0]
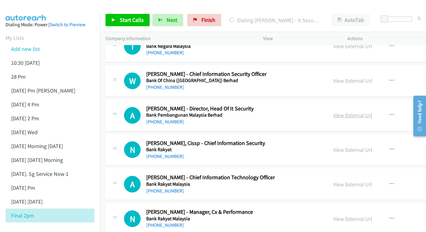
click at [338, 112] on link "View External Url" at bounding box center [352, 115] width 39 height 7
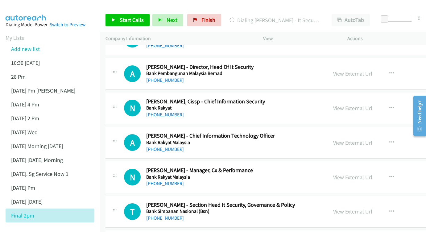
scroll to position [2185, 0]
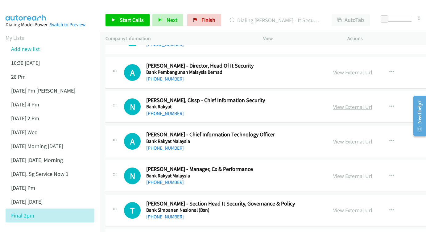
click at [333, 103] on link "View External Url" at bounding box center [352, 106] width 39 height 7
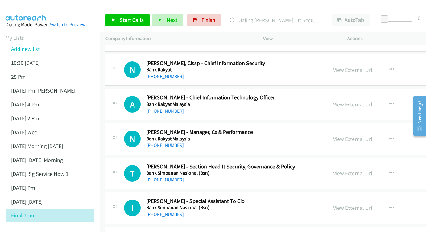
scroll to position [2223, 0]
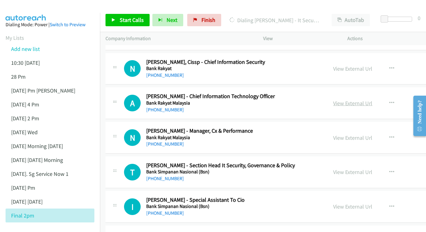
click at [335, 100] on link "View External Url" at bounding box center [352, 103] width 39 height 7
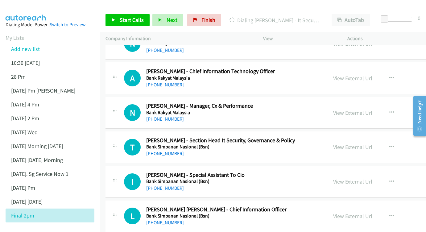
scroll to position [2249, 0]
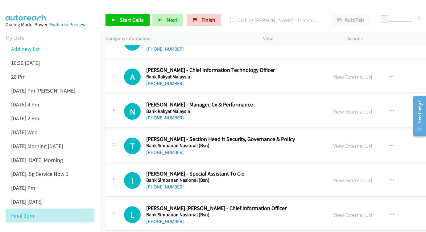
click at [336, 108] on link "View External Url" at bounding box center [352, 111] width 39 height 7
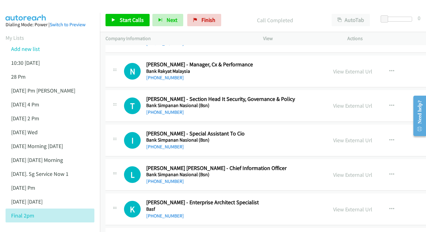
scroll to position [2298, 0]
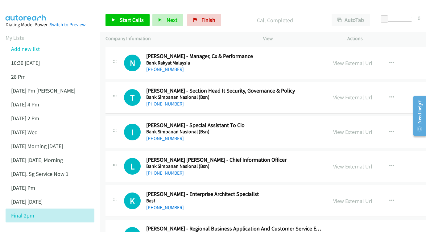
click at [333, 94] on link "View External Url" at bounding box center [352, 97] width 39 height 7
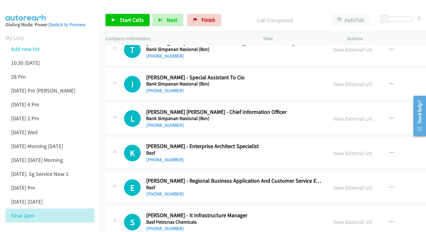
scroll to position [2347, 0]
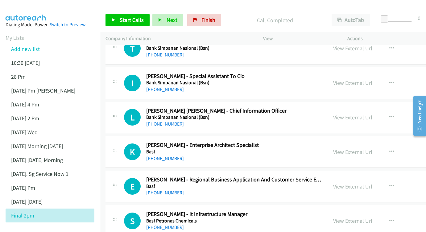
click at [333, 114] on link "View External Url" at bounding box center [352, 117] width 39 height 7
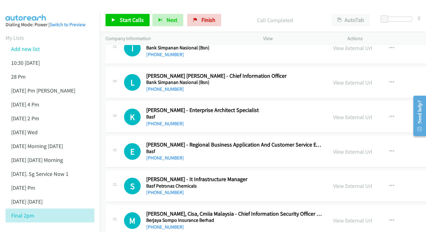
scroll to position [2391, 0]
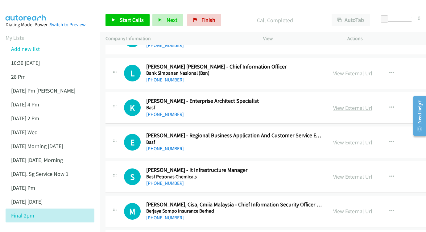
click at [333, 104] on link "View External Url" at bounding box center [352, 107] width 39 height 7
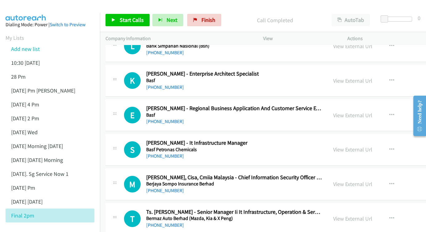
scroll to position [2419, 0]
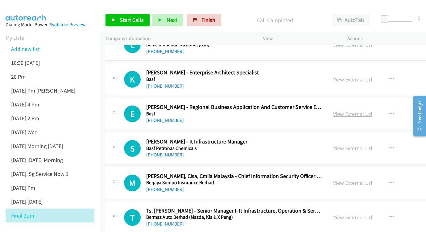
click at [333, 111] on link "View External Url" at bounding box center [352, 114] width 39 height 7
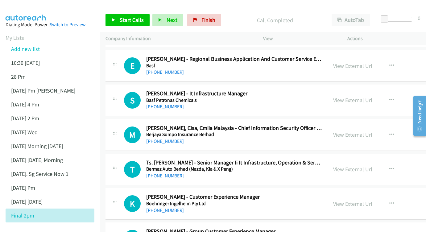
scroll to position [2466, 0]
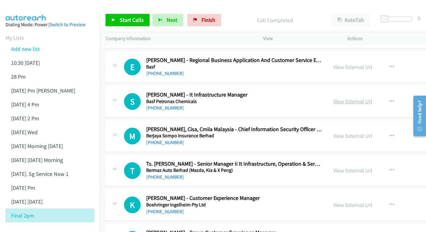
click at [342, 98] on link "View External Url" at bounding box center [352, 101] width 39 height 7
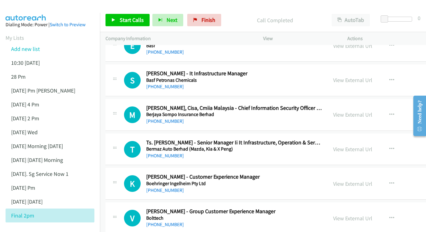
scroll to position [2489, 0]
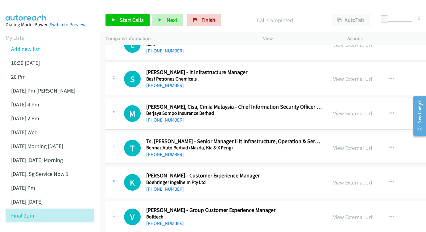
click at [336, 110] on link "View External Url" at bounding box center [352, 113] width 39 height 7
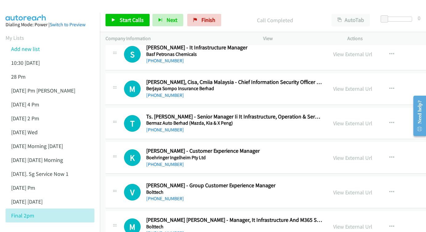
scroll to position [2515, 0]
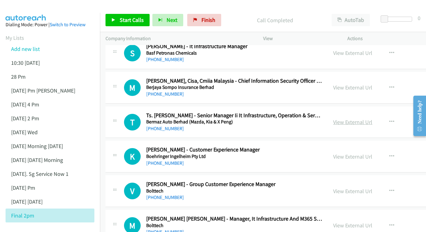
click at [333, 119] on link "View External Url" at bounding box center [352, 122] width 39 height 7
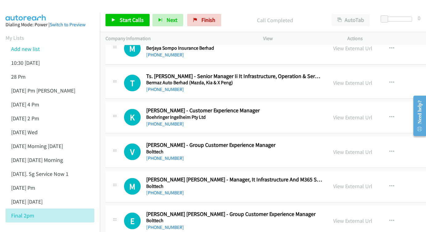
scroll to position [2555, 0]
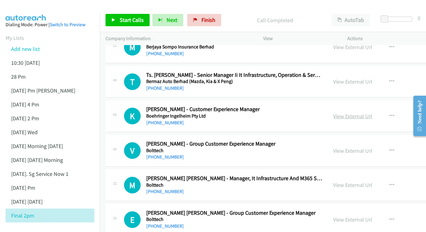
click at [333, 113] on link "View External Url" at bounding box center [352, 116] width 39 height 7
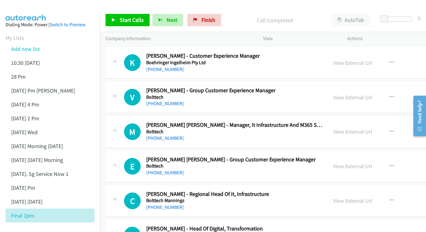
scroll to position [2599, 0]
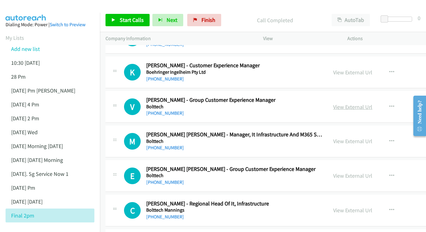
click at [337, 103] on link "View External Url" at bounding box center [352, 106] width 39 height 7
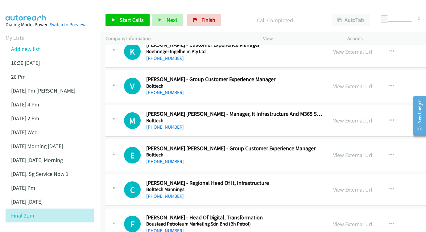
scroll to position [2630, 0]
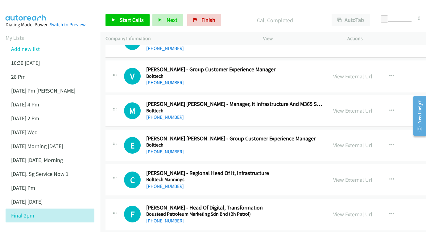
click at [333, 107] on link "View External Url" at bounding box center [352, 110] width 39 height 7
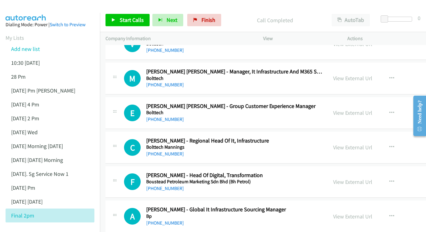
scroll to position [2663, 0]
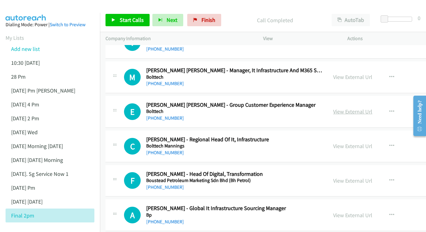
click at [336, 108] on link "View External Url" at bounding box center [352, 111] width 39 height 7
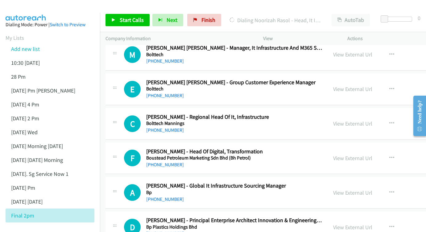
scroll to position [2697, 0]
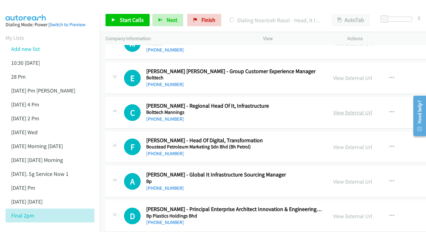
click at [336, 109] on link "View External Url" at bounding box center [352, 112] width 39 height 7
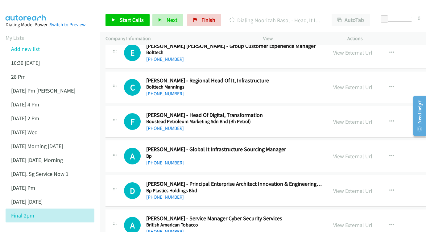
click at [333, 118] on link "View External Url" at bounding box center [352, 121] width 39 height 7
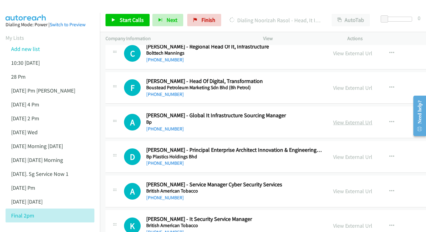
scroll to position [2756, 0]
click at [333, 119] on link "View External Url" at bounding box center [352, 122] width 39 height 7
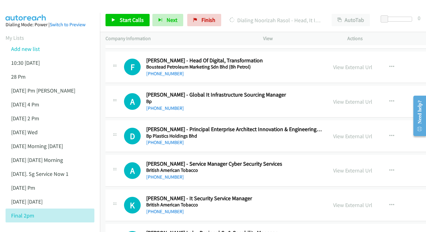
scroll to position [2782, 0]
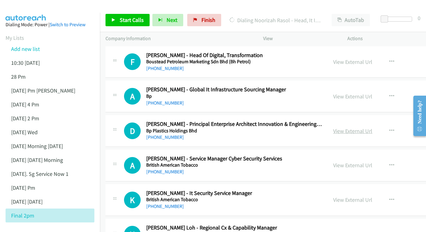
click at [333, 128] on link "View External Url" at bounding box center [352, 131] width 39 height 7
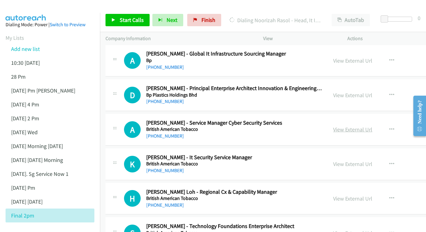
scroll to position [2818, 0]
click at [333, 126] on link "View External Url" at bounding box center [352, 129] width 39 height 7
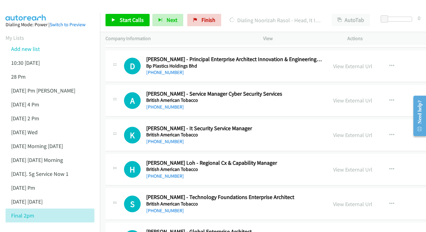
scroll to position [2858, 0]
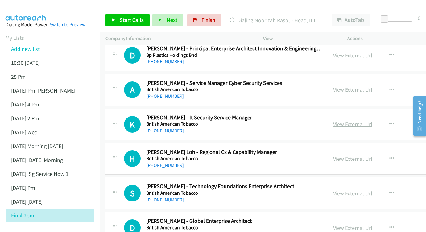
click at [333, 121] on link "View External Url" at bounding box center [352, 124] width 39 height 7
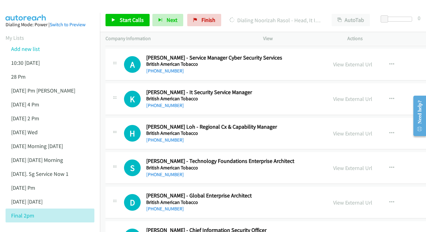
scroll to position [2892, 0]
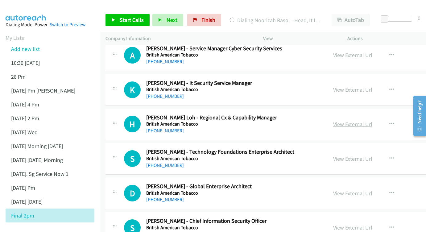
click at [342, 121] on link "View External Url" at bounding box center [352, 124] width 39 height 7
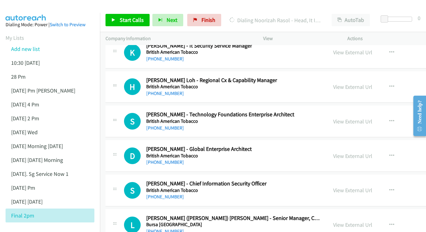
scroll to position [2930, 0]
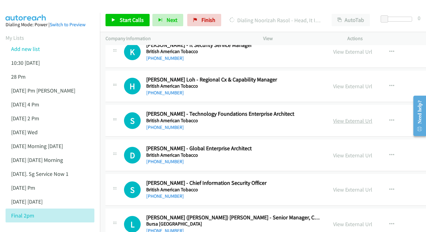
click at [333, 117] on link "View External Url" at bounding box center [352, 120] width 39 height 7
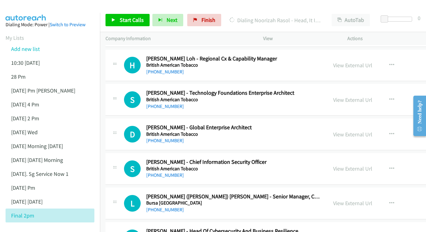
scroll to position [2969, 0]
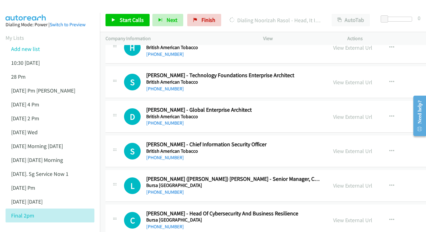
click at [328, 107] on div "View External Url View External Url Schedule/Manage Callback Start Calls Here R…" at bounding box center [386, 117] width 117 height 20
click at [333, 113] on link "View External Url" at bounding box center [352, 116] width 39 height 7
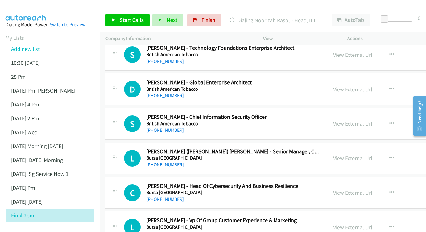
scroll to position [3005, 0]
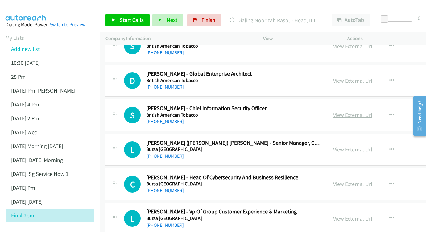
click at [333, 111] on link "View External Url" at bounding box center [352, 114] width 39 height 7
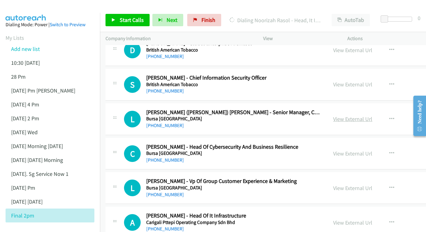
click at [333, 115] on link "View External Url" at bounding box center [352, 118] width 39 height 7
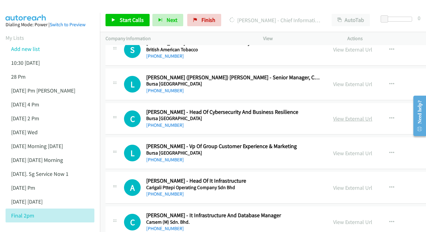
click at [333, 115] on link "View External Url" at bounding box center [352, 118] width 39 height 7
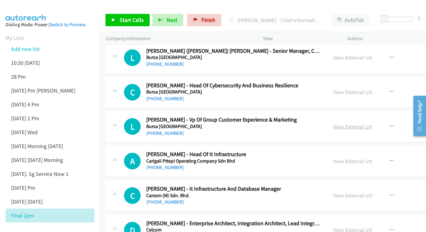
click at [336, 123] on link "View External Url" at bounding box center [352, 126] width 39 height 7
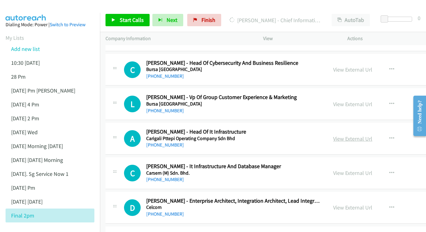
click at [339, 135] on link "View External Url" at bounding box center [352, 138] width 39 height 7
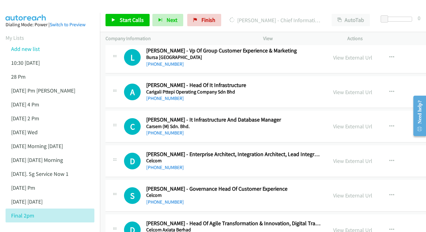
scroll to position [3168, 0]
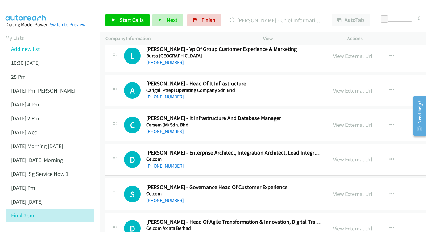
click at [333, 121] on link "View External Url" at bounding box center [352, 124] width 39 height 7
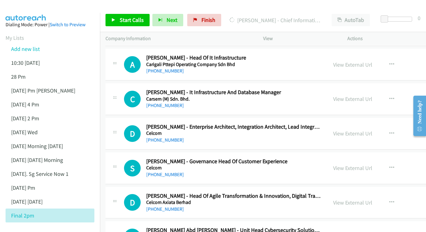
scroll to position [3202, 0]
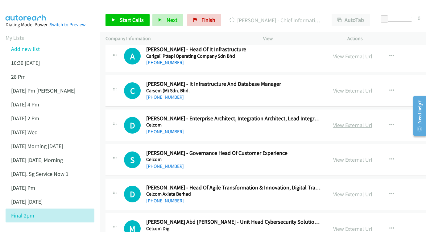
click at [333, 122] on link "View External Url" at bounding box center [352, 125] width 39 height 7
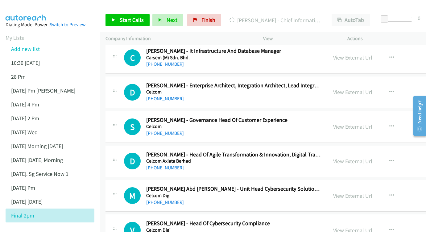
scroll to position [3235, 0]
click at [333, 123] on link "View External Url" at bounding box center [352, 126] width 39 height 7
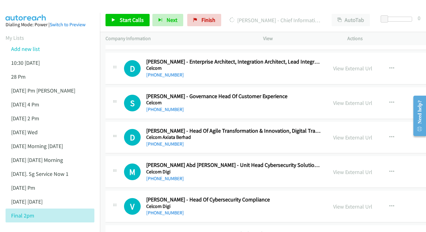
scroll to position [3263, 0]
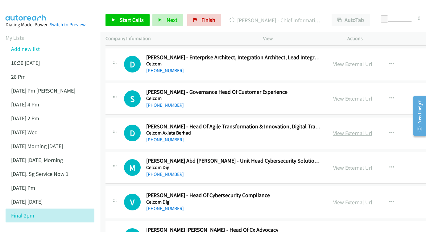
click at [333, 130] on link "View External Url" at bounding box center [352, 133] width 39 height 7
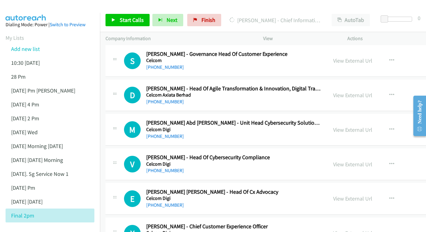
scroll to position [3302, 0]
